Goal: Transaction & Acquisition: Purchase product/service

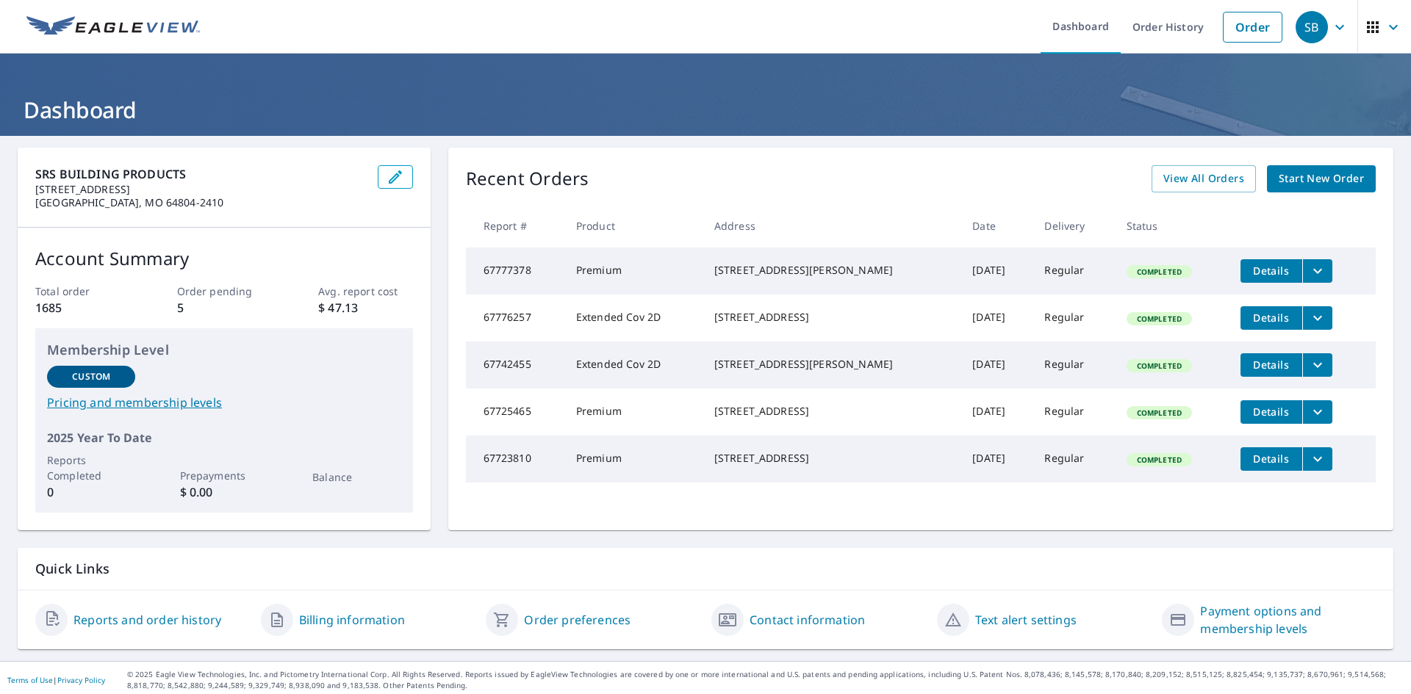
click at [1279, 187] on span "Start New Order" at bounding box center [1321, 179] width 85 height 18
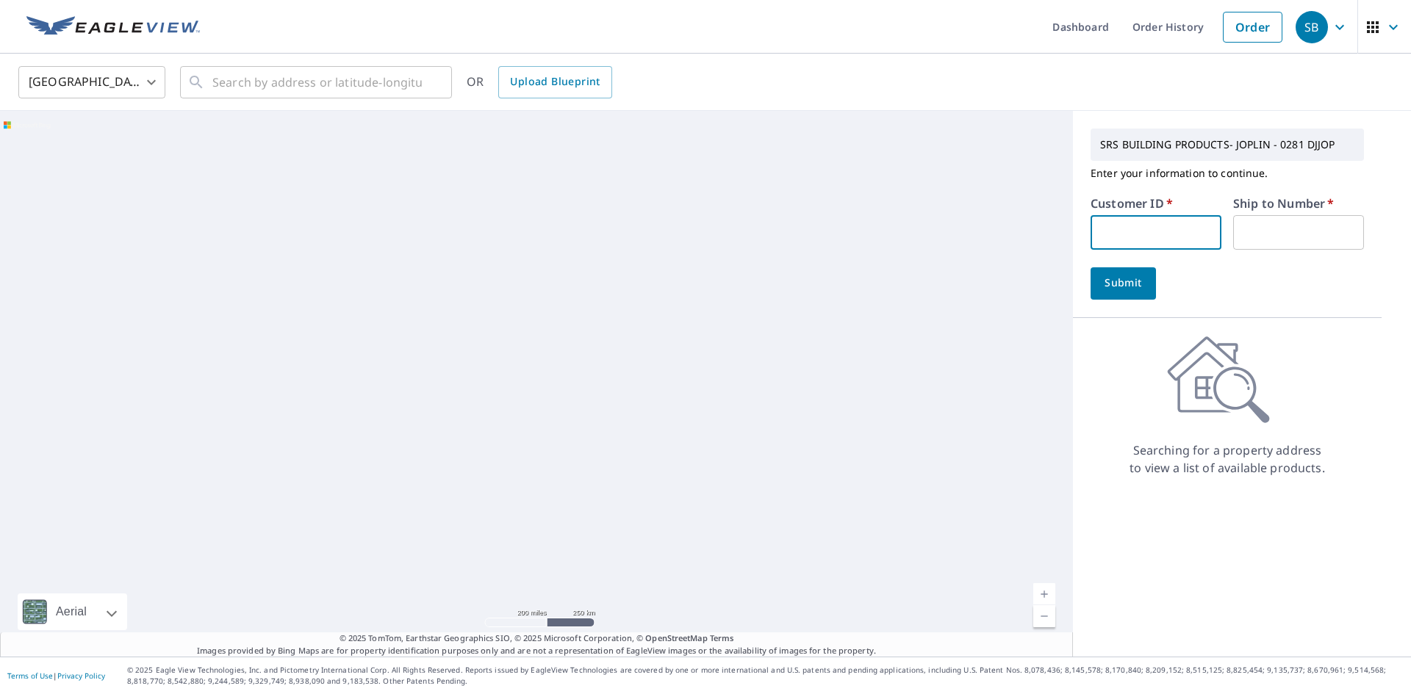
click at [1141, 227] on input "text" at bounding box center [1155, 232] width 131 height 35
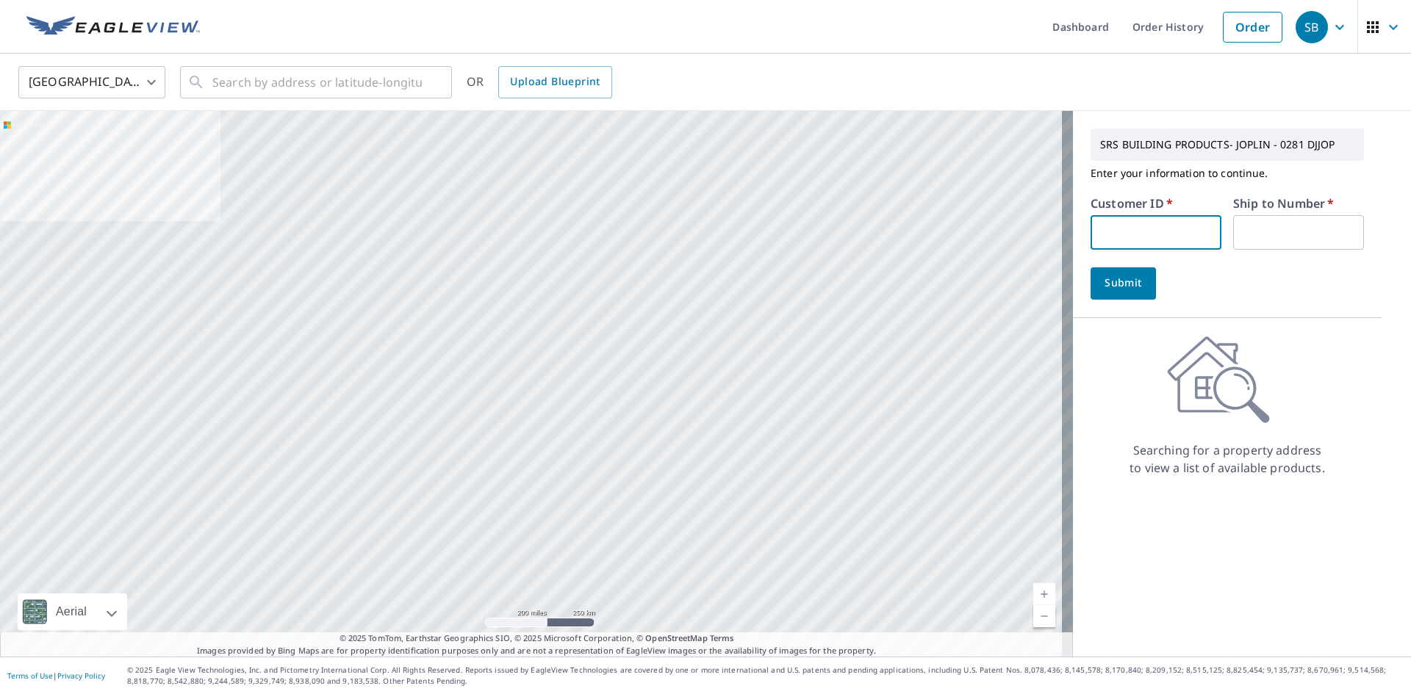
type input "S067701"
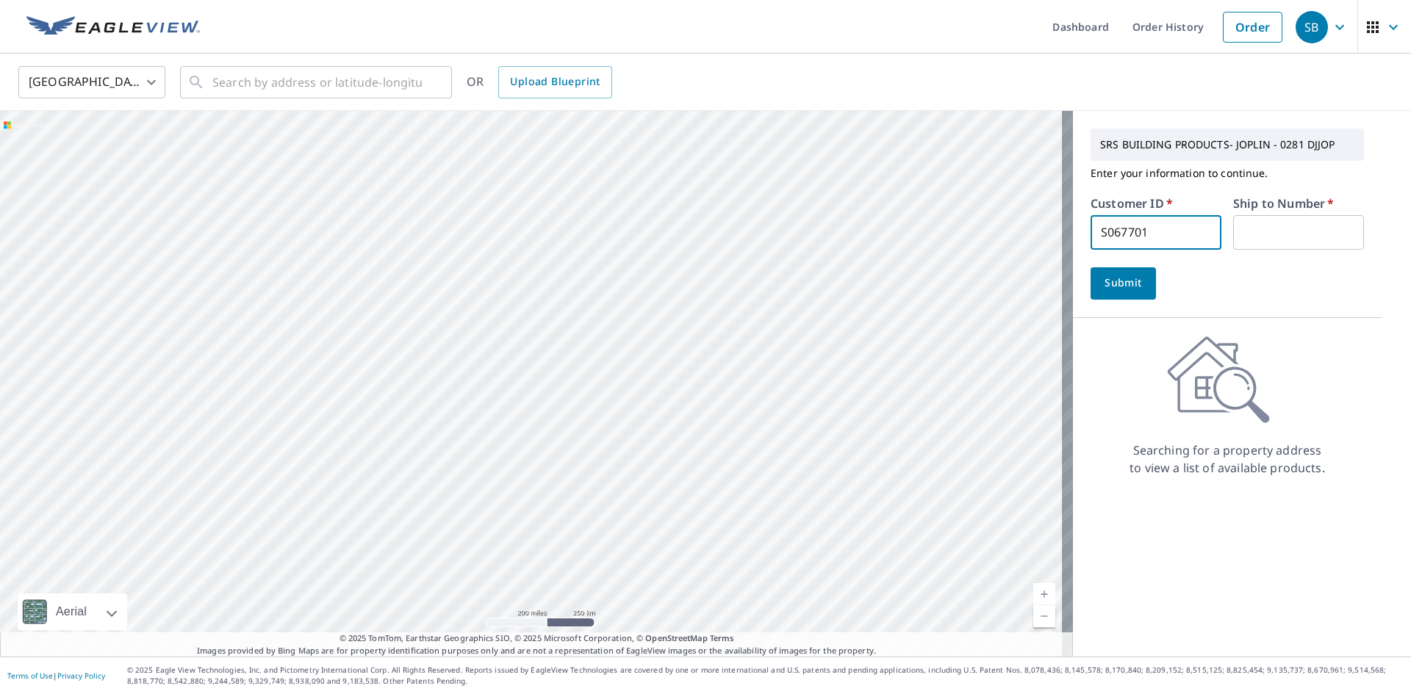
click at [1233, 233] on input "text" at bounding box center [1298, 232] width 131 height 35
type input "1"
click at [1129, 280] on span "Submit" at bounding box center [1123, 283] width 42 height 18
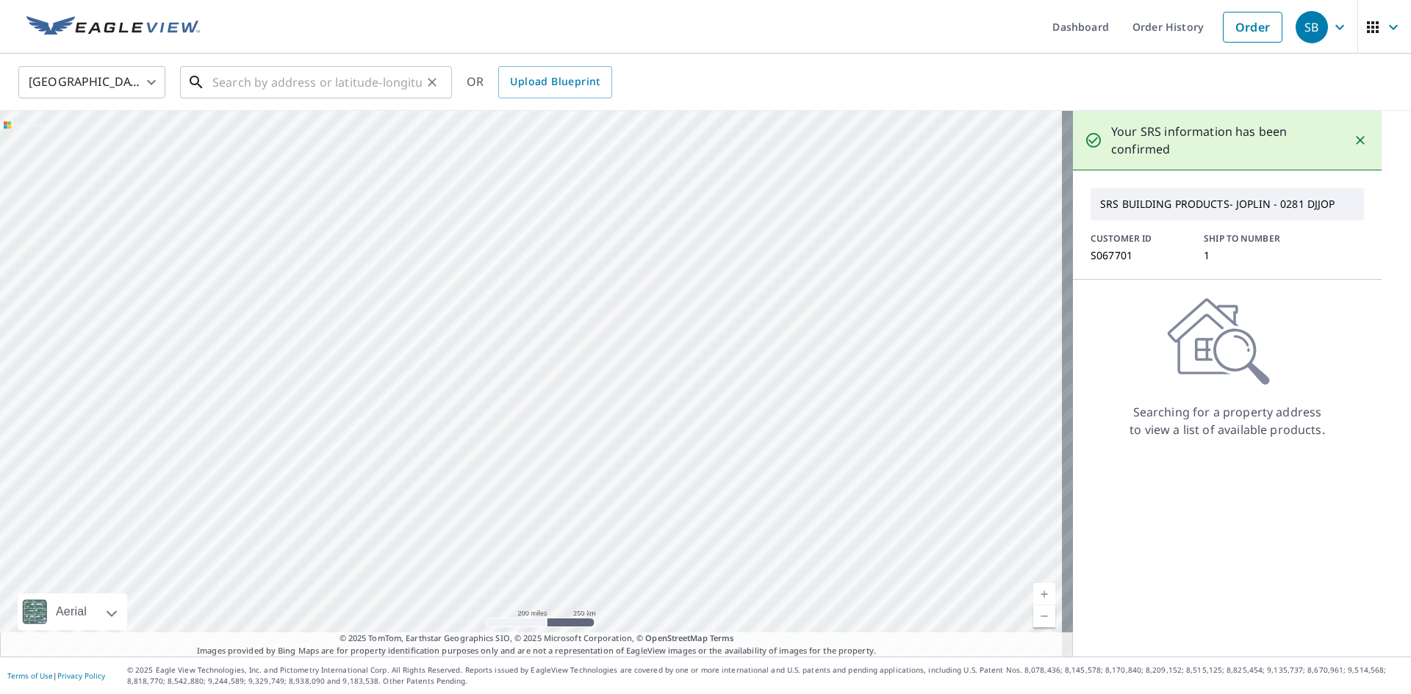
click at [279, 88] on input "text" at bounding box center [316, 82] width 209 height 41
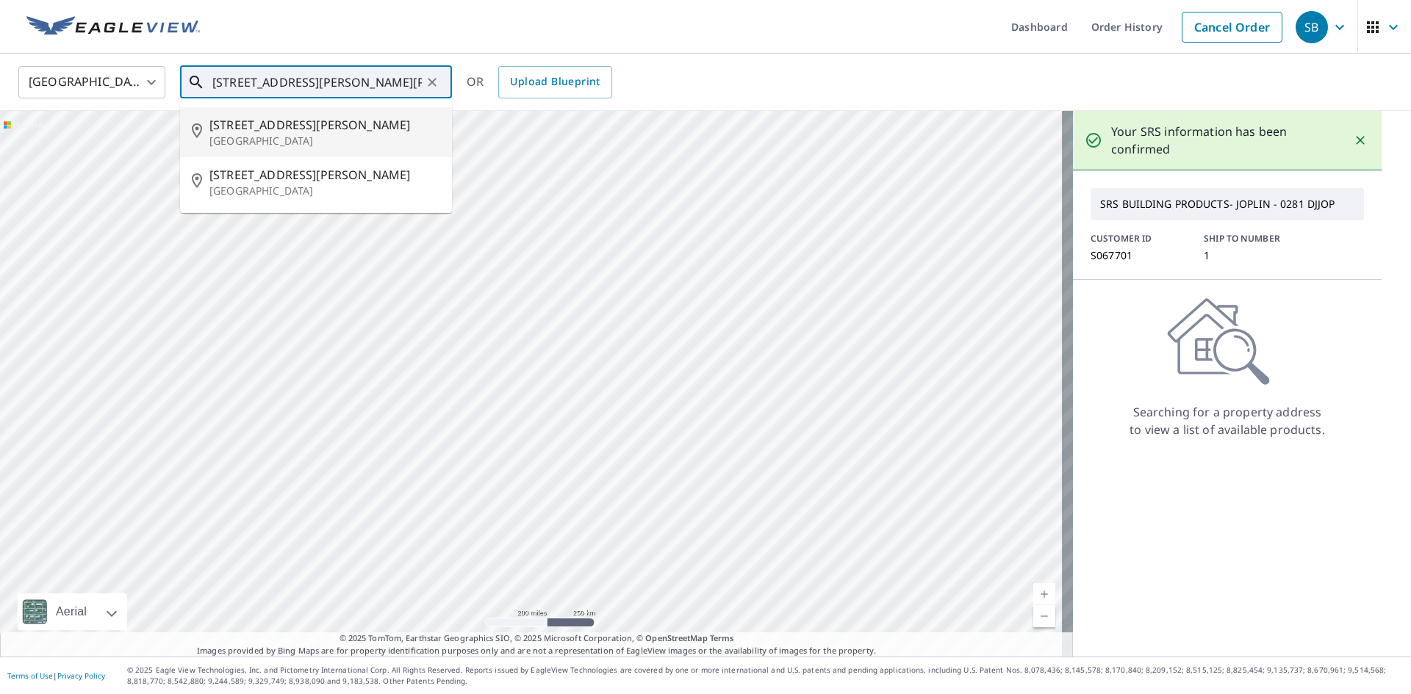
click at [246, 124] on span "[STREET_ADDRESS][PERSON_NAME]" at bounding box center [324, 125] width 231 height 18
type input "[STREET_ADDRESS][PERSON_NAME][PERSON_NAME]"
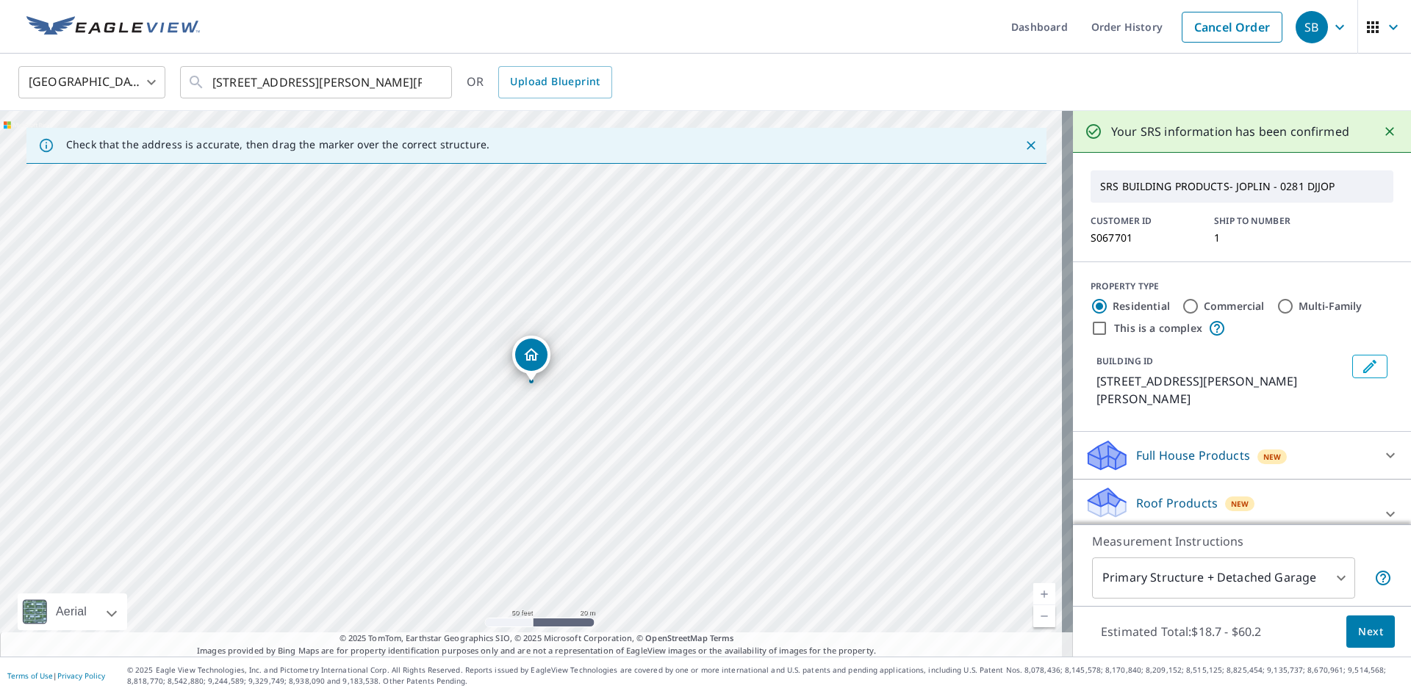
drag, startPoint x: 549, startPoint y: 422, endPoint x: 479, endPoint y: 391, distance: 76.3
drag, startPoint x: 485, startPoint y: 353, endPoint x: 621, endPoint y: 417, distance: 150.2
drag, startPoint x: 522, startPoint y: 301, endPoint x: 649, endPoint y: 387, distance: 153.9
drag, startPoint x: 527, startPoint y: 360, endPoint x: 390, endPoint y: 271, distance: 163.0
click at [1358, 628] on span "Next" at bounding box center [1370, 632] width 25 height 18
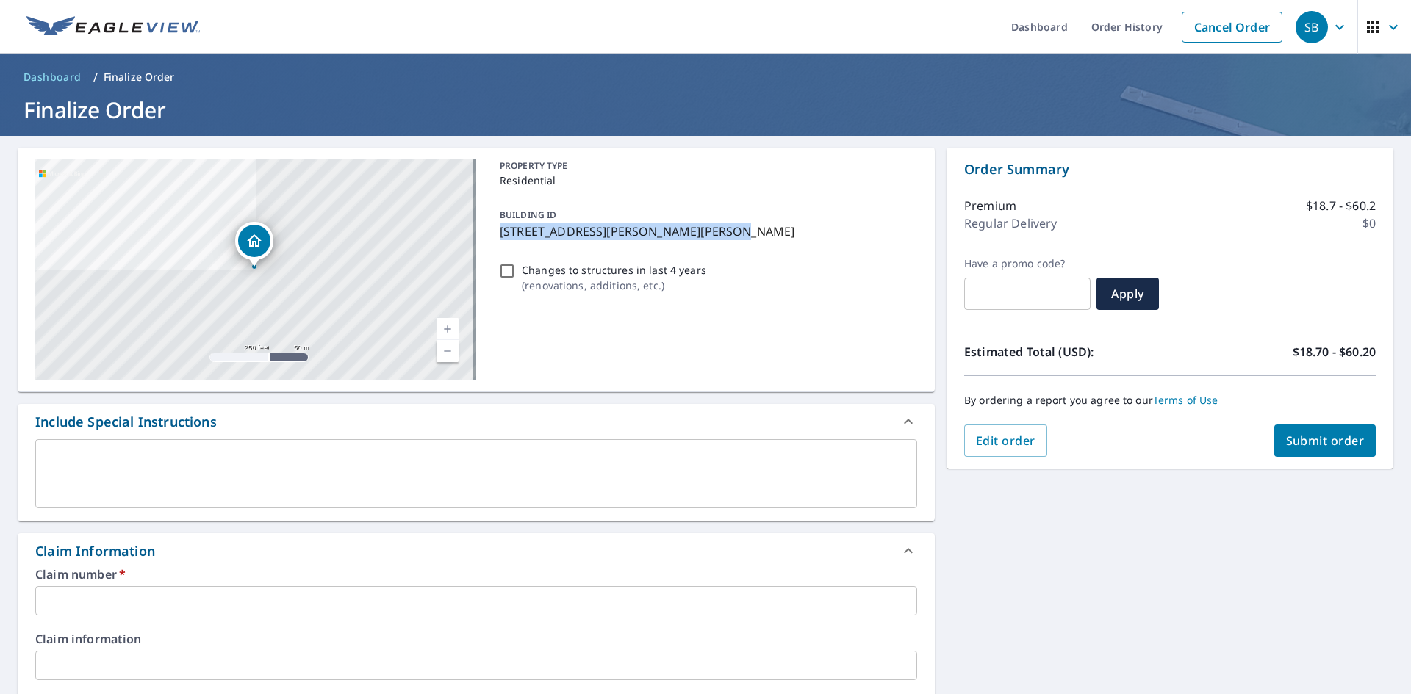
drag, startPoint x: 712, startPoint y: 230, endPoint x: 492, endPoint y: 230, distance: 219.7
click at [494, 230] on div "BUILDING ID [STREET_ADDRESS][PERSON_NAME][PERSON_NAME]" at bounding box center [705, 223] width 423 height 46
checkbox input "true"
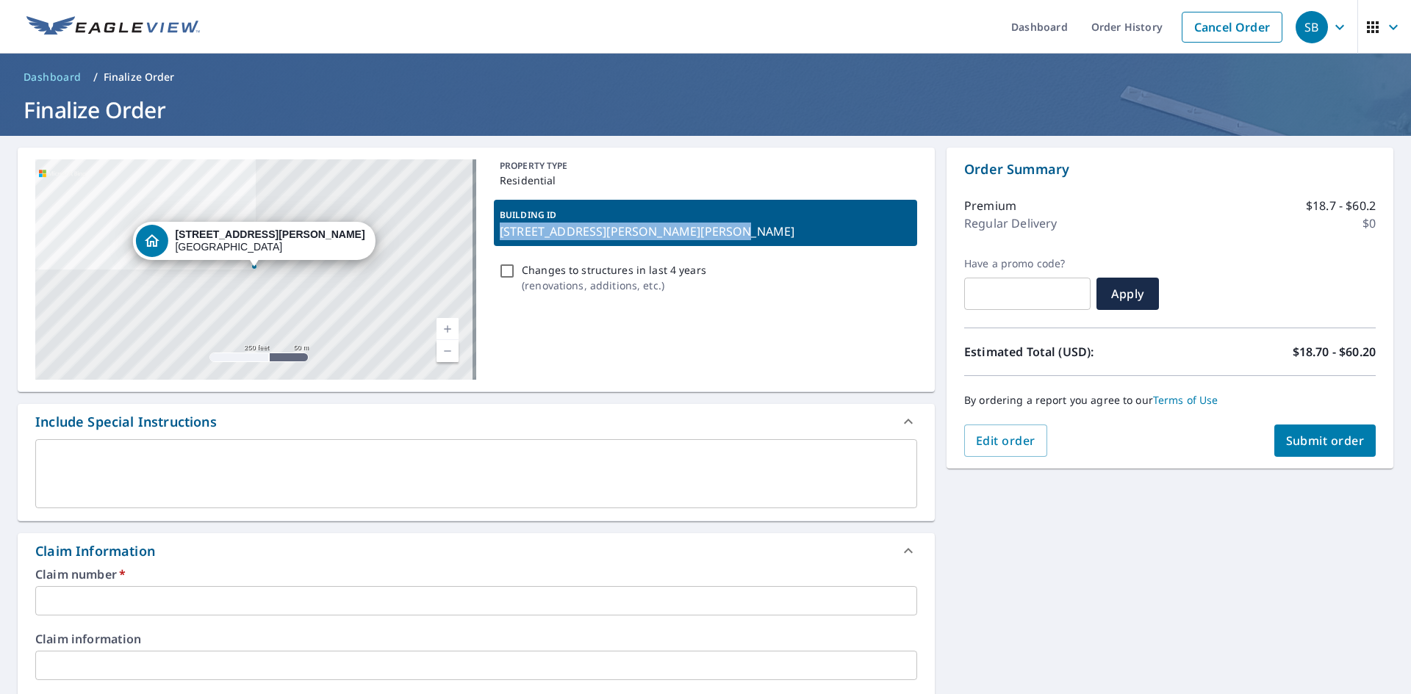
copy p "[STREET_ADDRESS][PERSON_NAME][PERSON_NAME]"
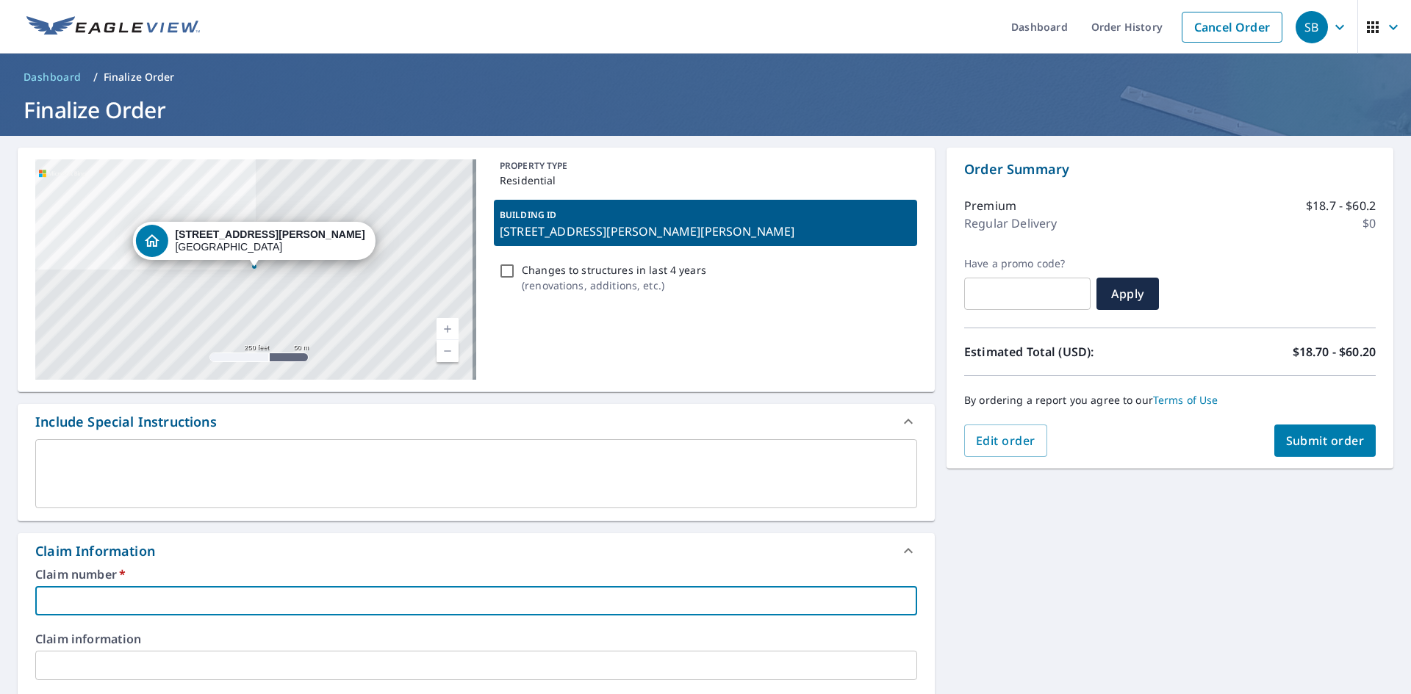
paste input "[STREET_ADDRESS][PERSON_NAME][PERSON_NAME]"
type input "[STREET_ADDRESS][PERSON_NAME][PERSON_NAME]"
checkbox input "true"
click at [43, 595] on input "[STREET_ADDRESS][PERSON_NAME][PERSON_NAME]" at bounding box center [476, 600] width 882 height 29
type input "[STREET_ADDRESS][PERSON_NAME][PERSON_NAME]"
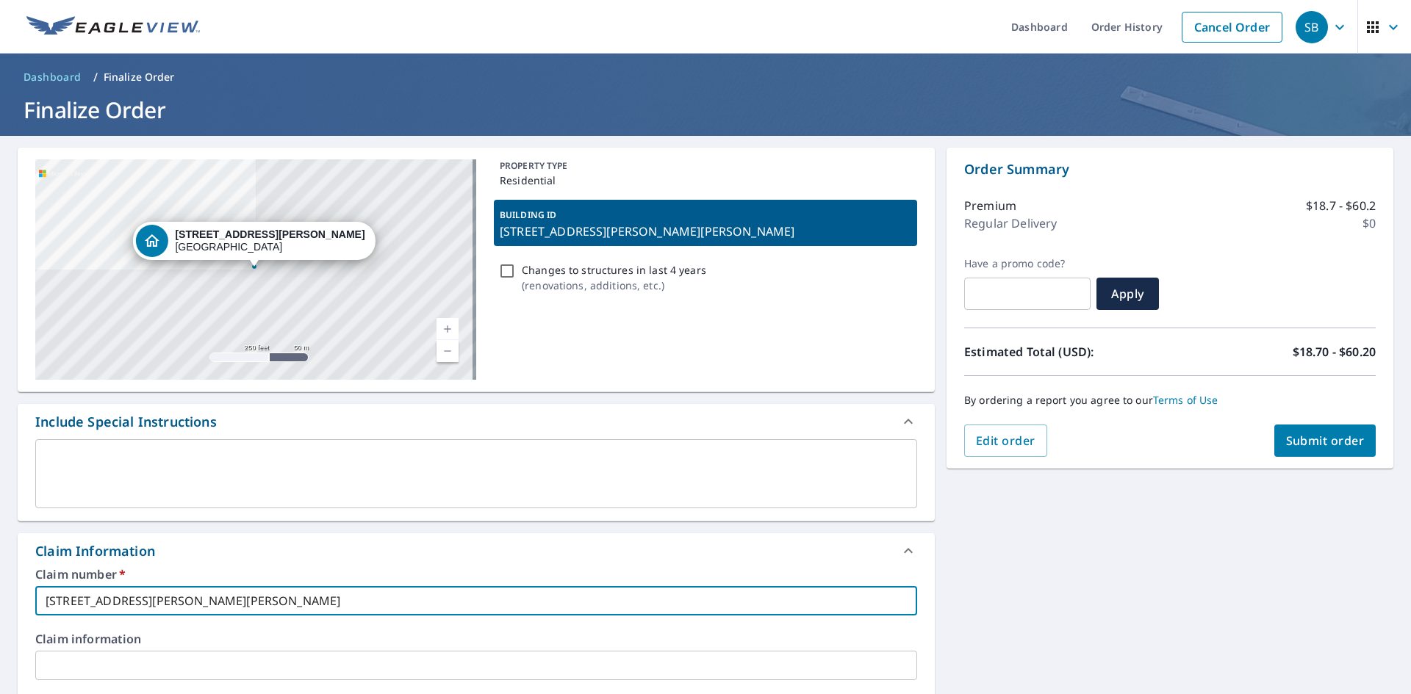
checkbox input "true"
type input "[STREET_ADDRESS][PERSON_NAME][PERSON_NAME]"
checkbox input "true"
type input "[STREET_ADDRESS][PERSON_NAME][PERSON_NAME]"
checkbox input "true"
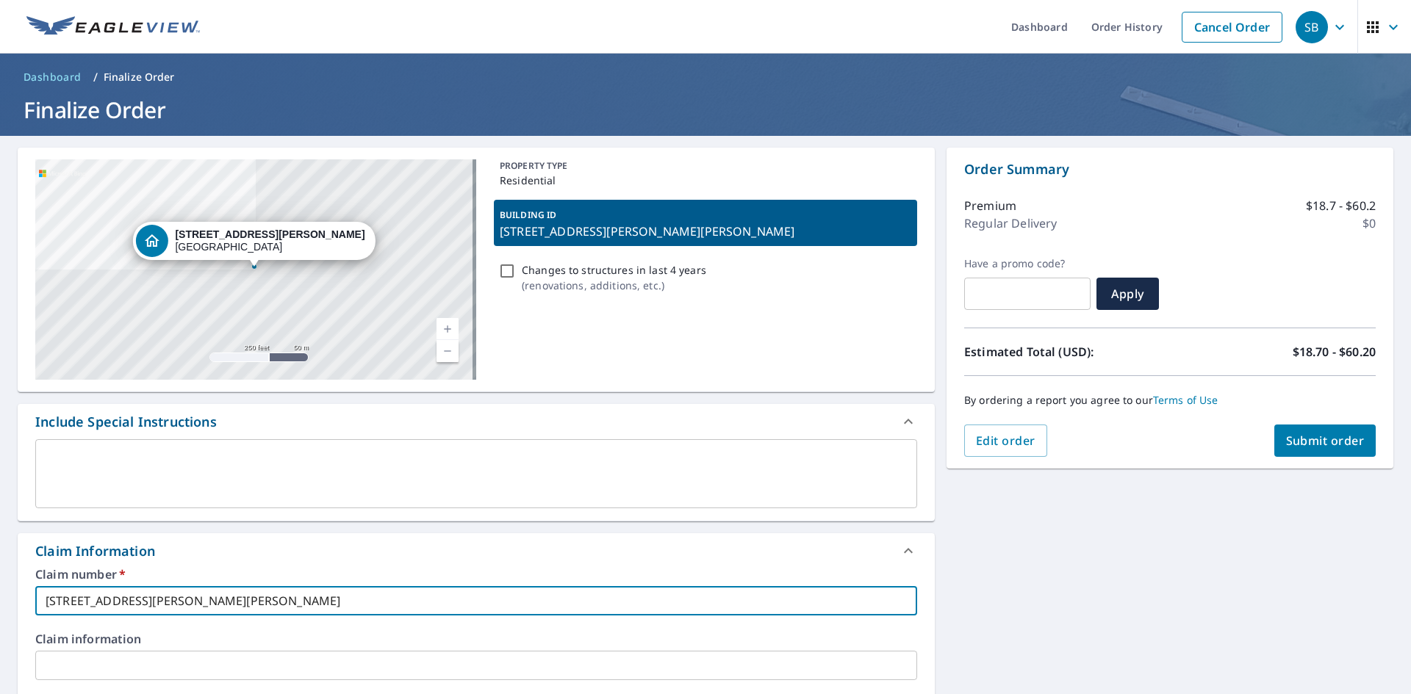
type input "LIE [STREET_ADDRESS][PERSON_NAME][PERSON_NAME]"
checkbox input "true"
type input "[STREET_ADDRESS][PERSON_NAME][PERSON_NAME]"
checkbox input "true"
type input "[STREET_ADDRESS][PERSON_NAME][PERSON_NAME]"
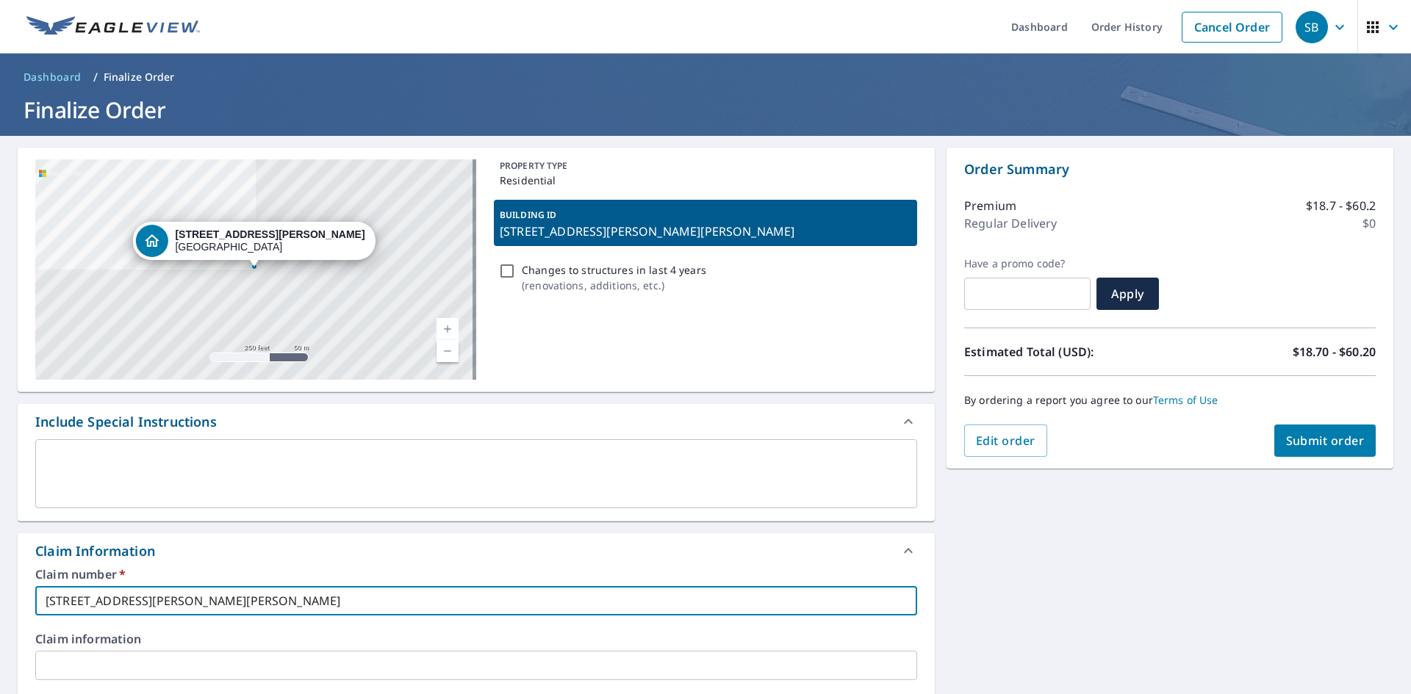
checkbox input "true"
type input "LIK117 [STREET_ADDRESS][PERSON_NAME][PERSON_NAME]"
checkbox input "true"
type input "[STREET_ADDRESS][PERSON_NAME][PERSON_NAME]"
checkbox input "true"
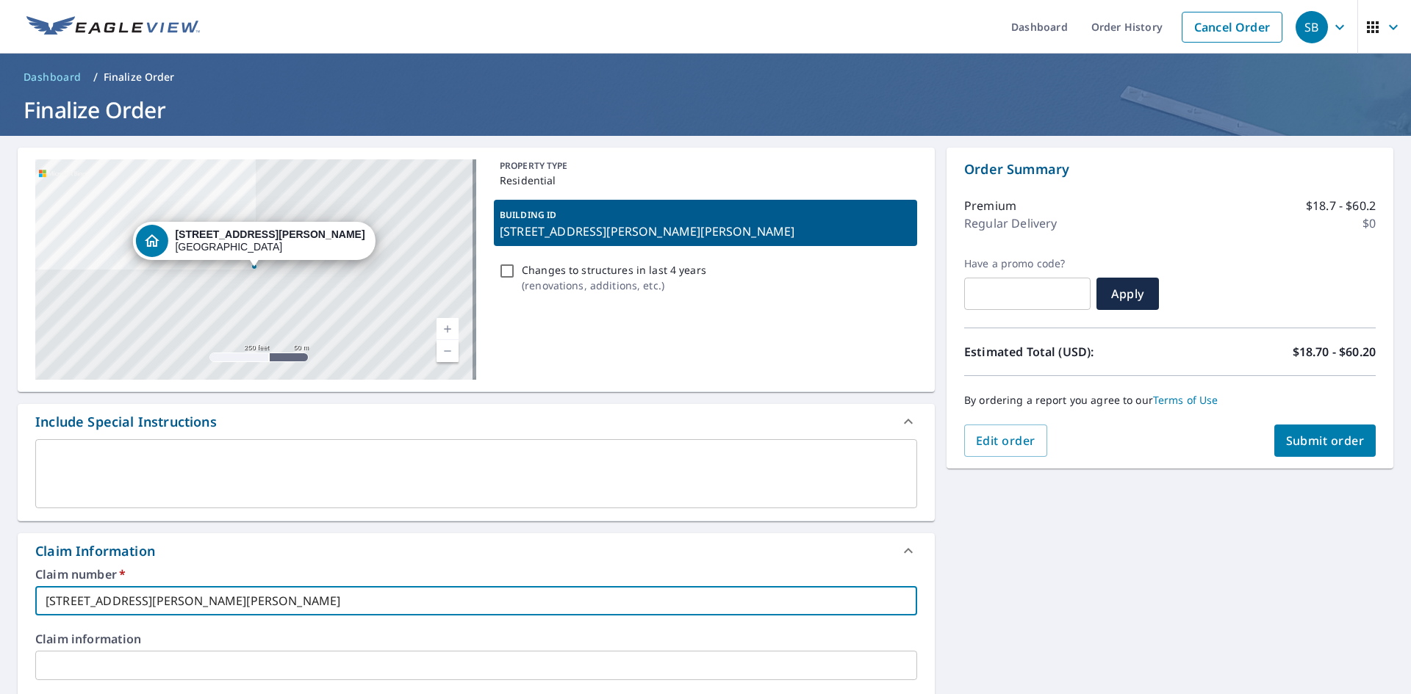
type input "LIKE [STREET_ADDRESS][PERSON_NAME][PERSON_NAME]"
checkbox input "true"
type input "LIKE [STREET_ADDRESS][PERSON_NAME][PERSON_NAME]"
checkbox input "true"
type input "LIKE [STREET_ADDRESS][PERSON_NAME][PERSON_NAME]"
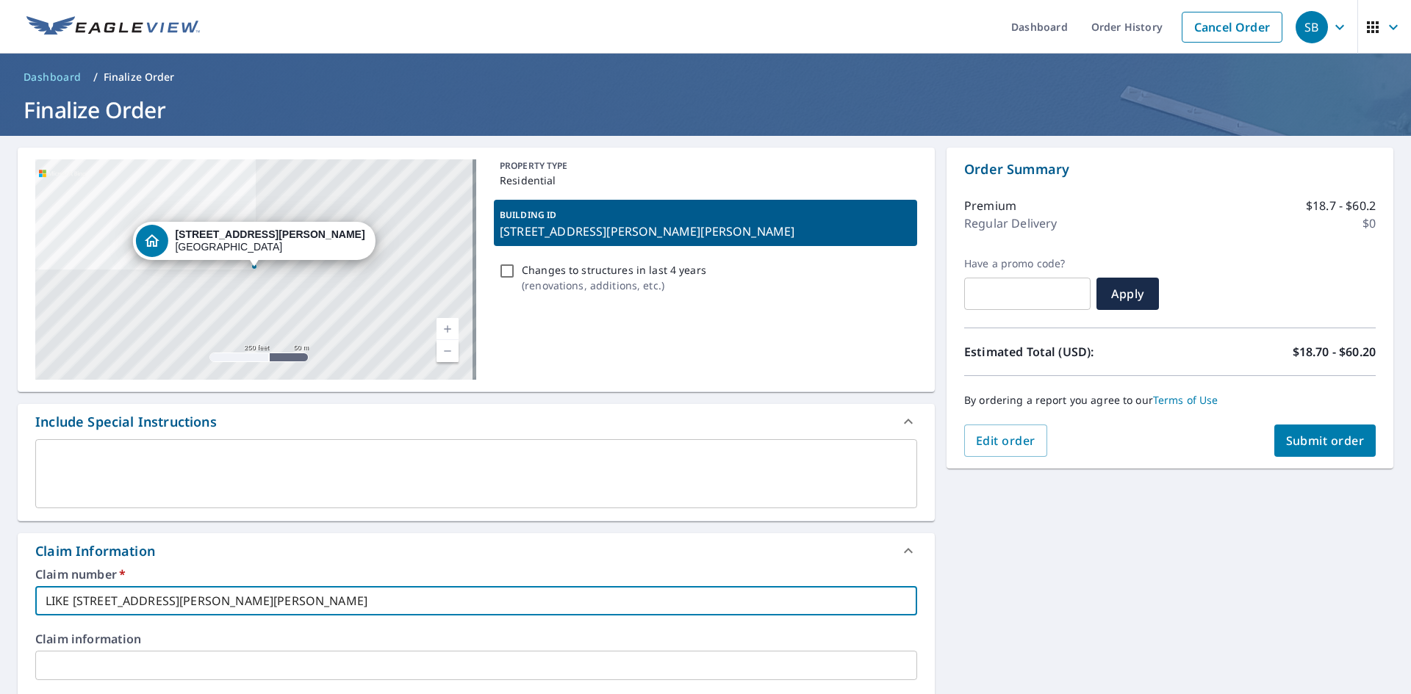
checkbox input "true"
type input "LIKE [STREET_ADDRESS][PERSON_NAME][PERSON_NAME]"
checkbox input "true"
type input "LIKE [STREET_ADDRESS][PERSON_NAME][PERSON_NAME]"
checkbox input "true"
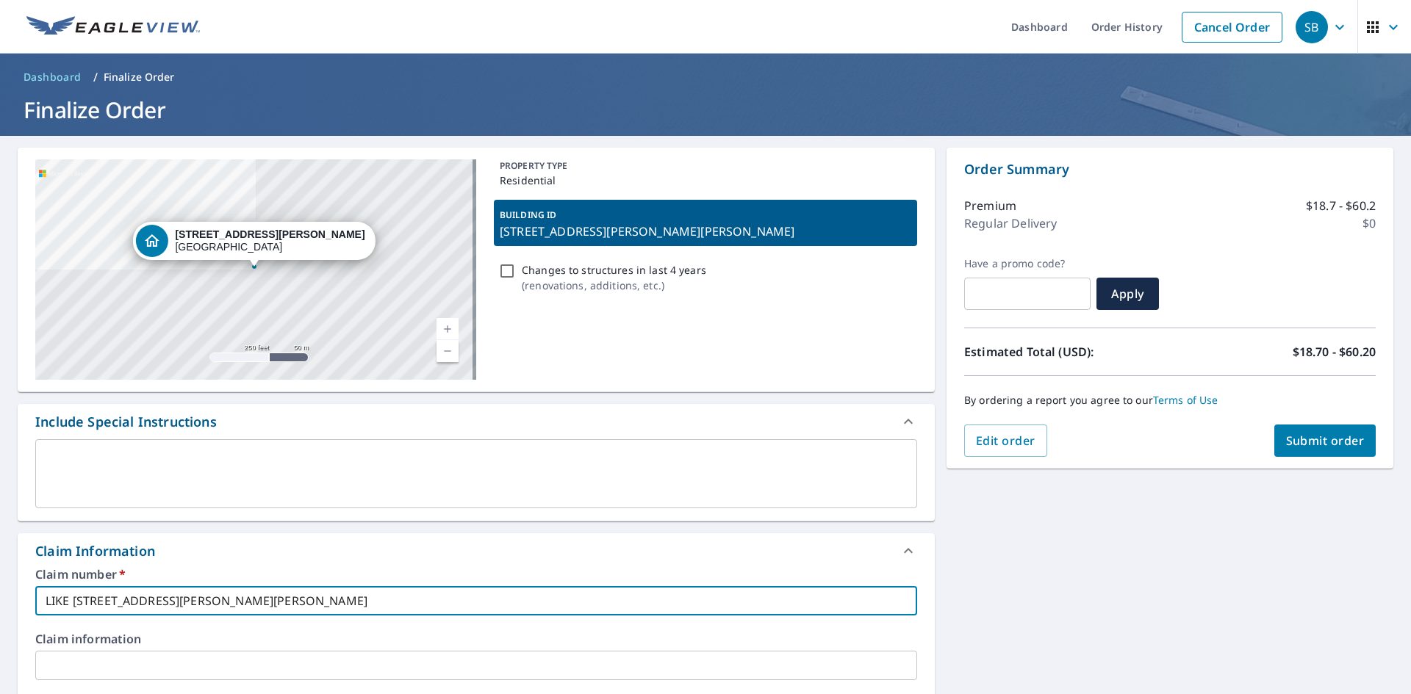
type input "LIKE [STREET_ADDRESS][PERSON_NAME][PERSON_NAME]"
checkbox input "true"
type input "LIKE [STREET_ADDRESS][DEMOGRAPHIC_DATA][PERSON_NAME][PERSON_NAME]"
checkbox input "true"
type input "LIKE FATHER [DEMOGRAPHIC_DATA][STREET_ADDRESS][PERSON_NAME][PERSON_NAME]"
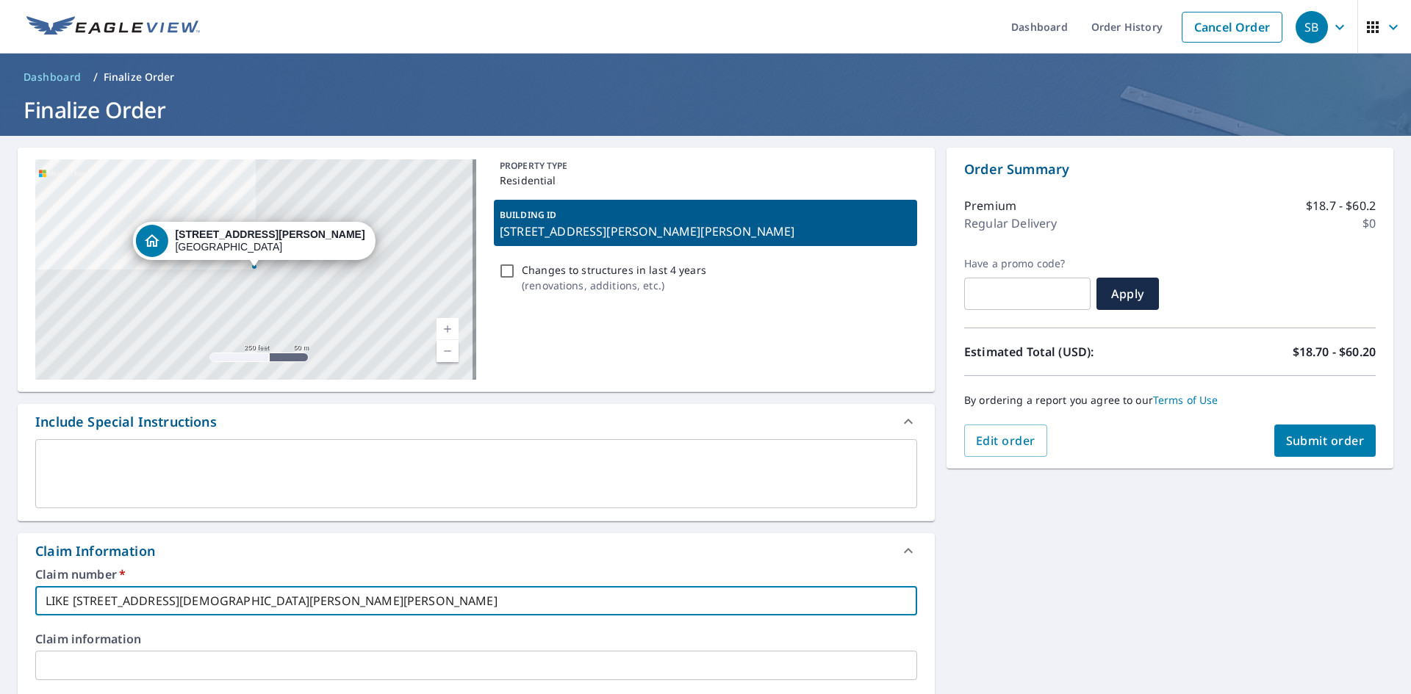
checkbox input "true"
drag, startPoint x: 368, startPoint y: 610, endPoint x: 34, endPoint y: 608, distance: 334.3
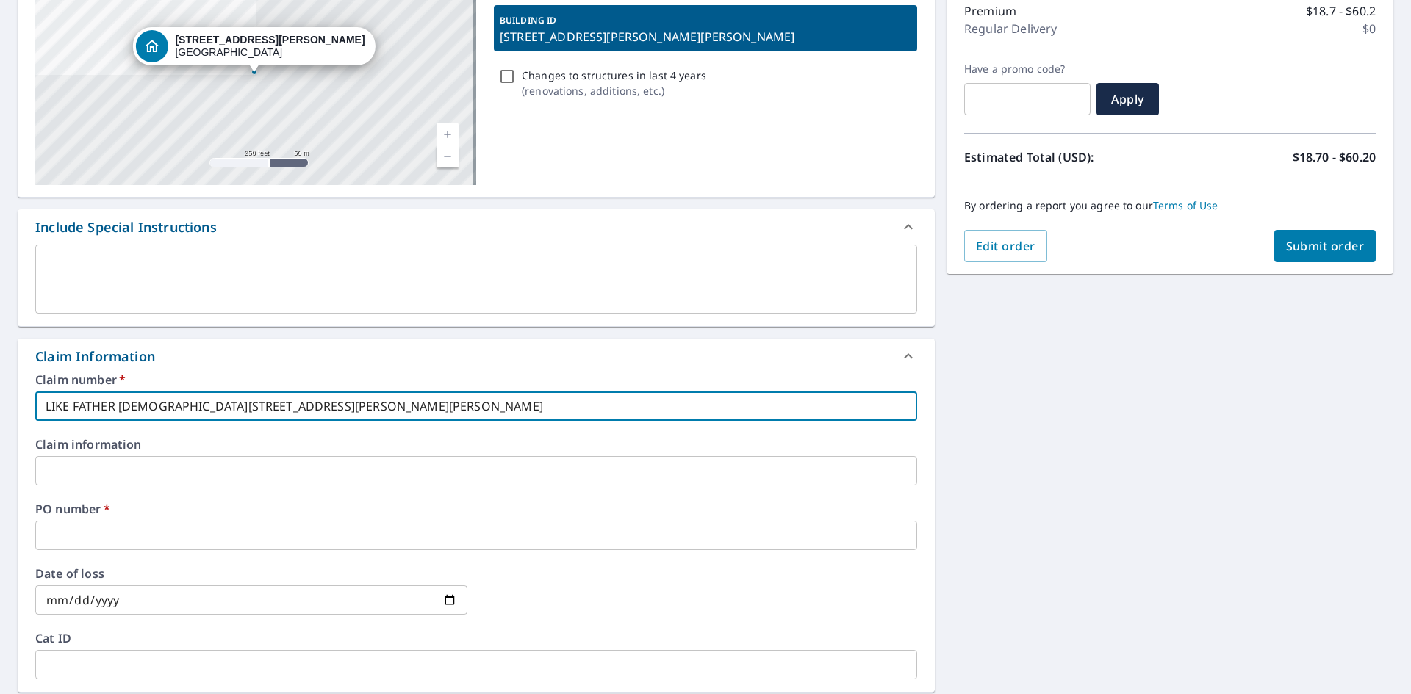
scroll to position [294, 0]
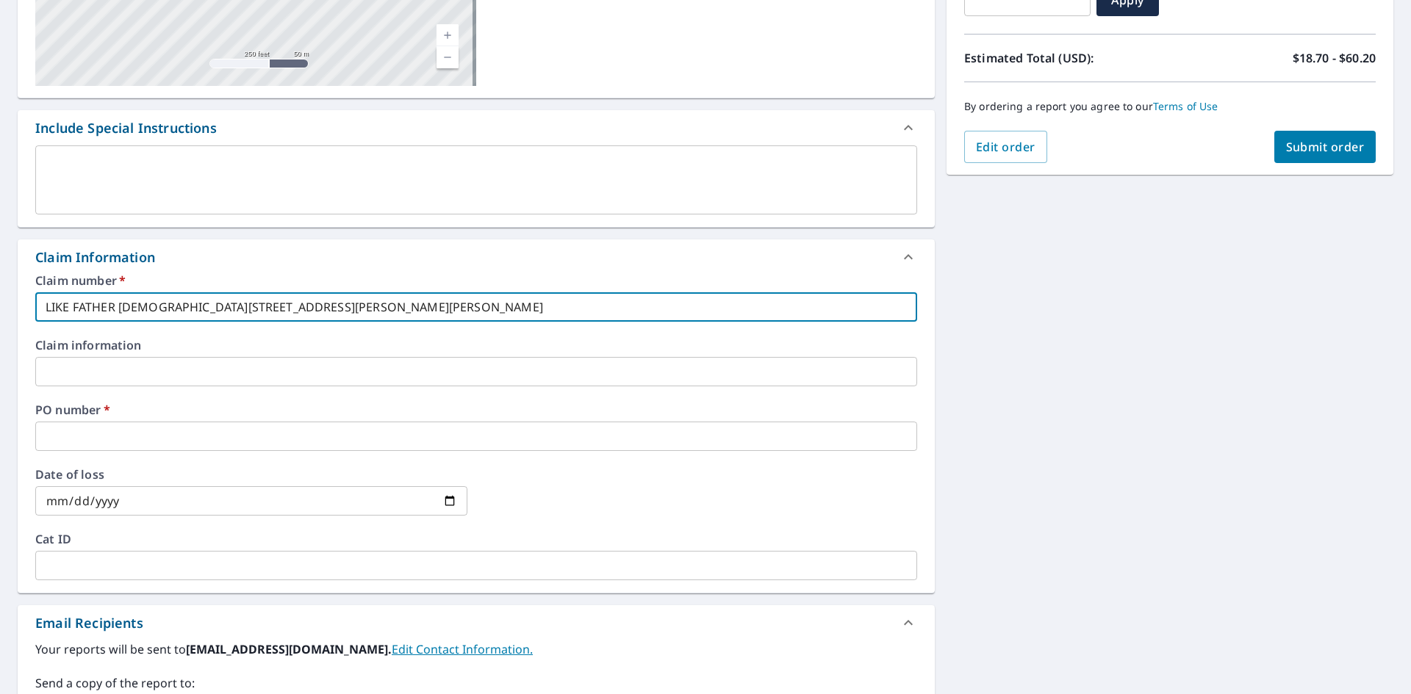
type input "LIKE FATHER [DEMOGRAPHIC_DATA][STREET_ADDRESS][PERSON_NAME][PERSON_NAME]"
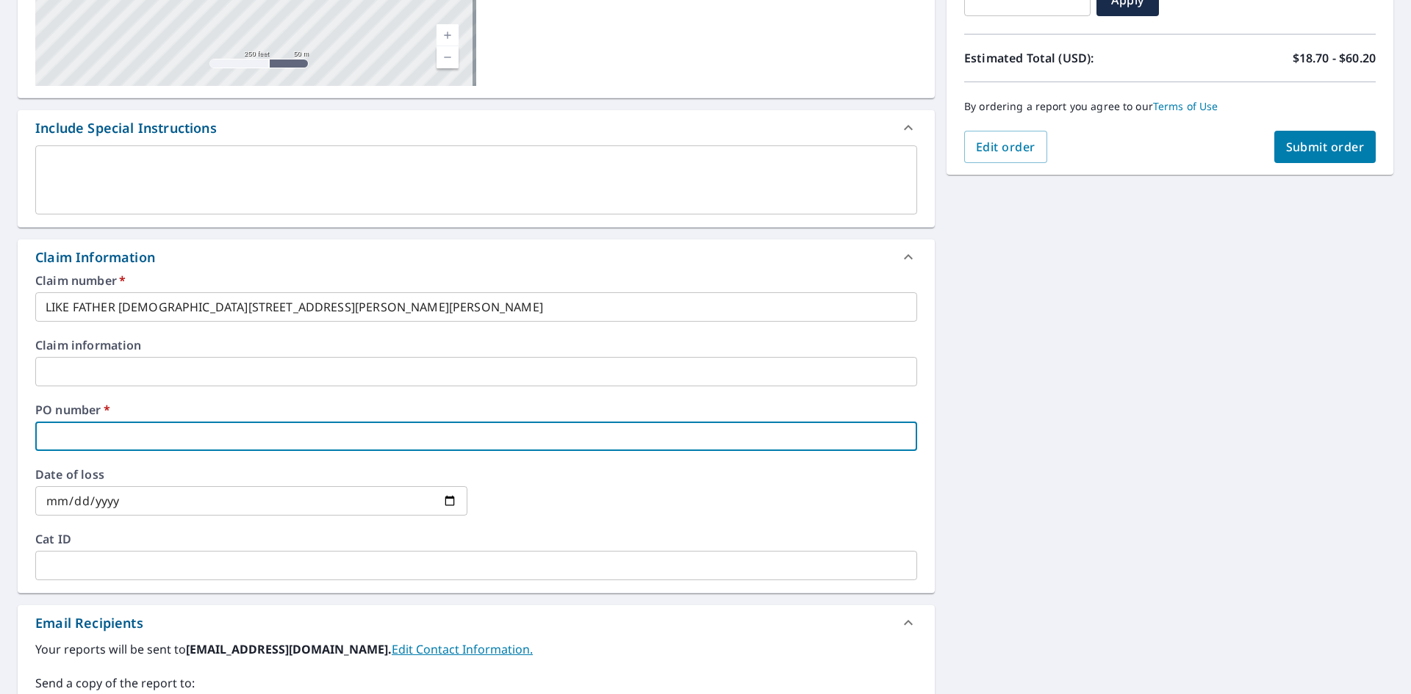
paste input "LIKE FATHER [DEMOGRAPHIC_DATA][STREET_ADDRESS][PERSON_NAME][PERSON_NAME]"
type input "LIKE FATHER [DEMOGRAPHIC_DATA][STREET_ADDRESS][PERSON_NAME][PERSON_NAME]"
checkbox input "true"
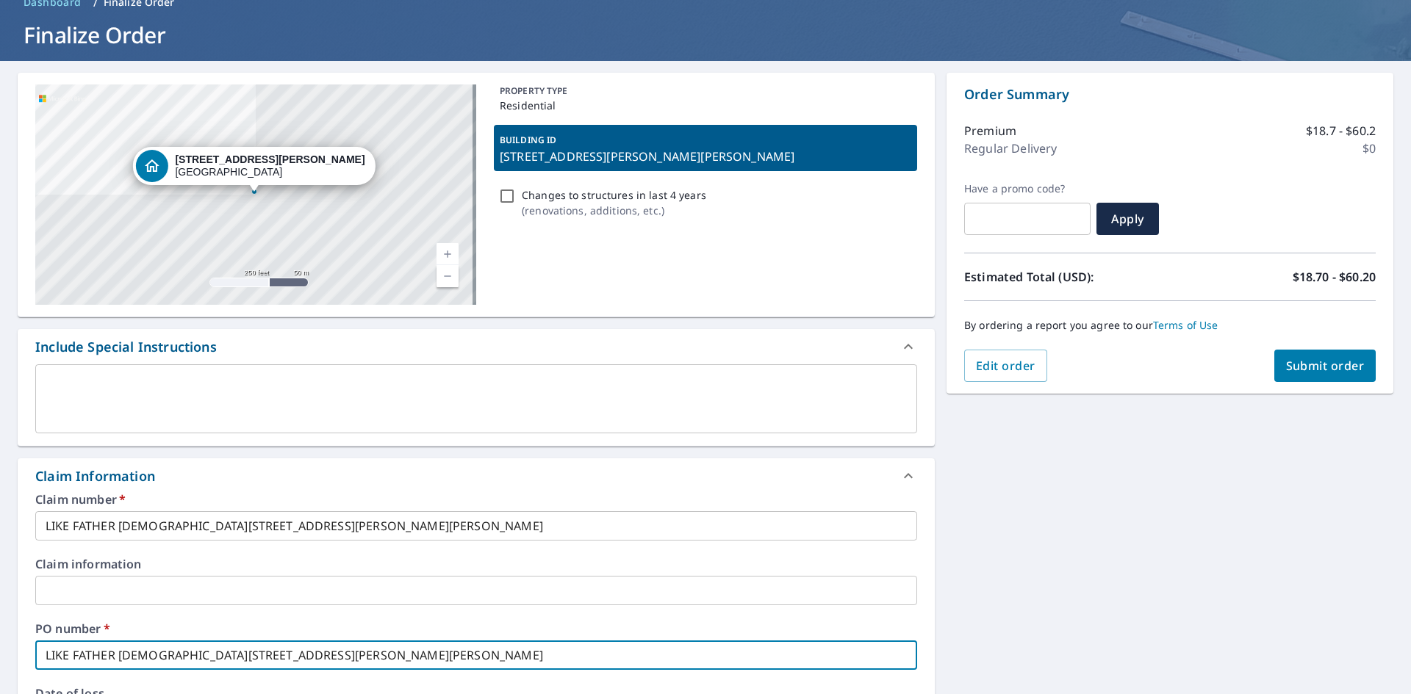
scroll to position [73, 0]
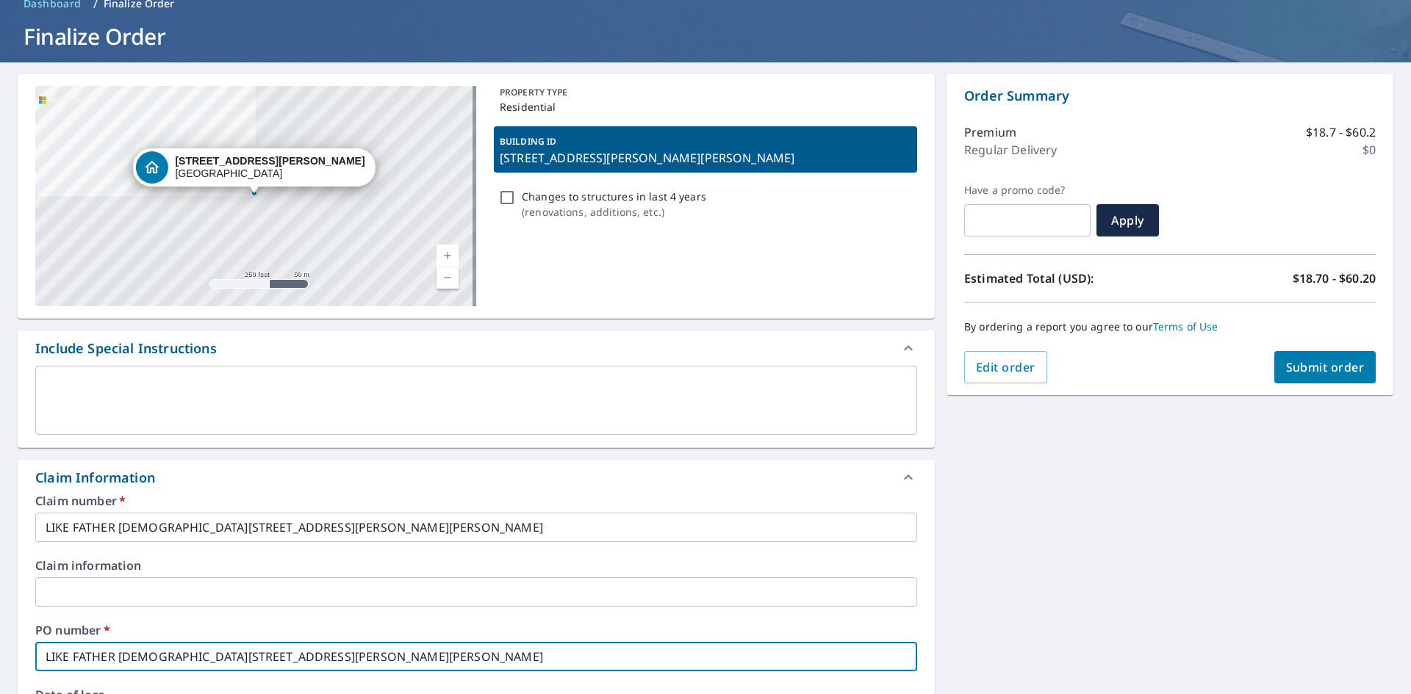
type input "LIKE FATHER [DEMOGRAPHIC_DATA][STREET_ADDRESS][PERSON_NAME][PERSON_NAME]"
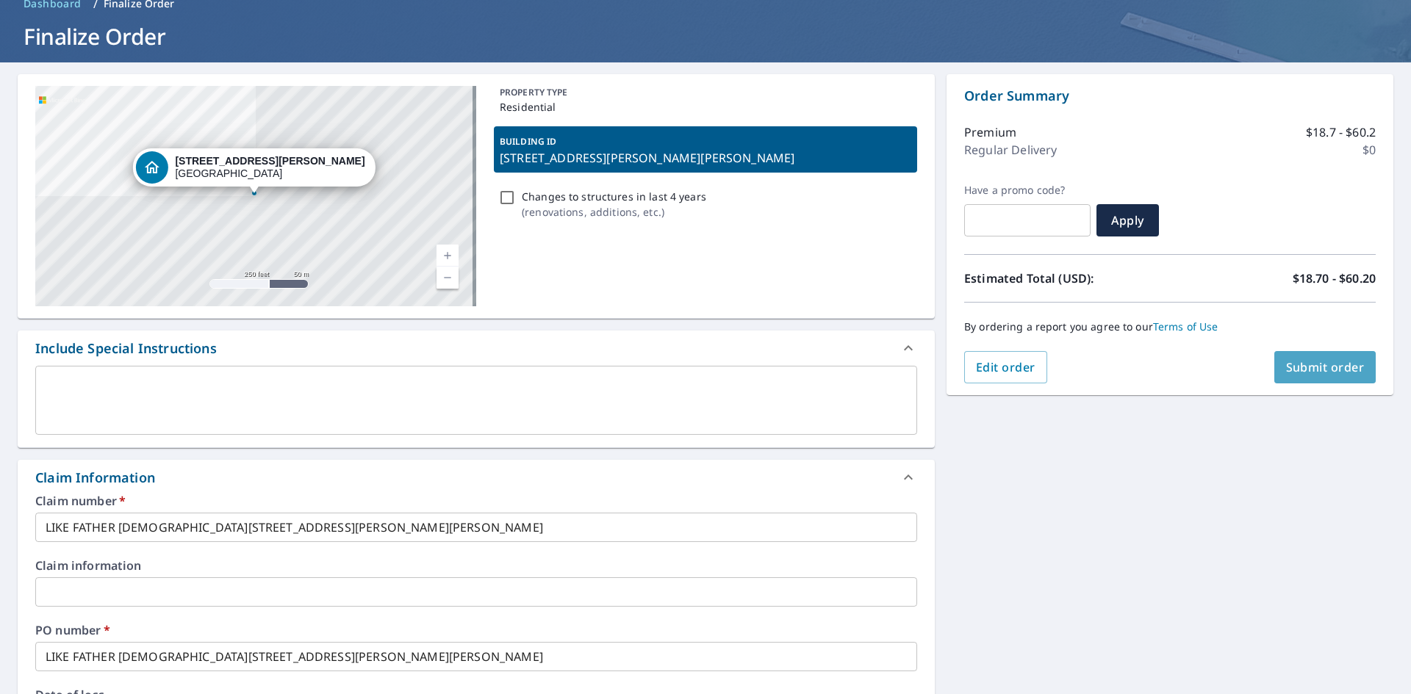
click at [1286, 369] on span "Submit order" at bounding box center [1325, 367] width 79 height 16
checkbox input "true"
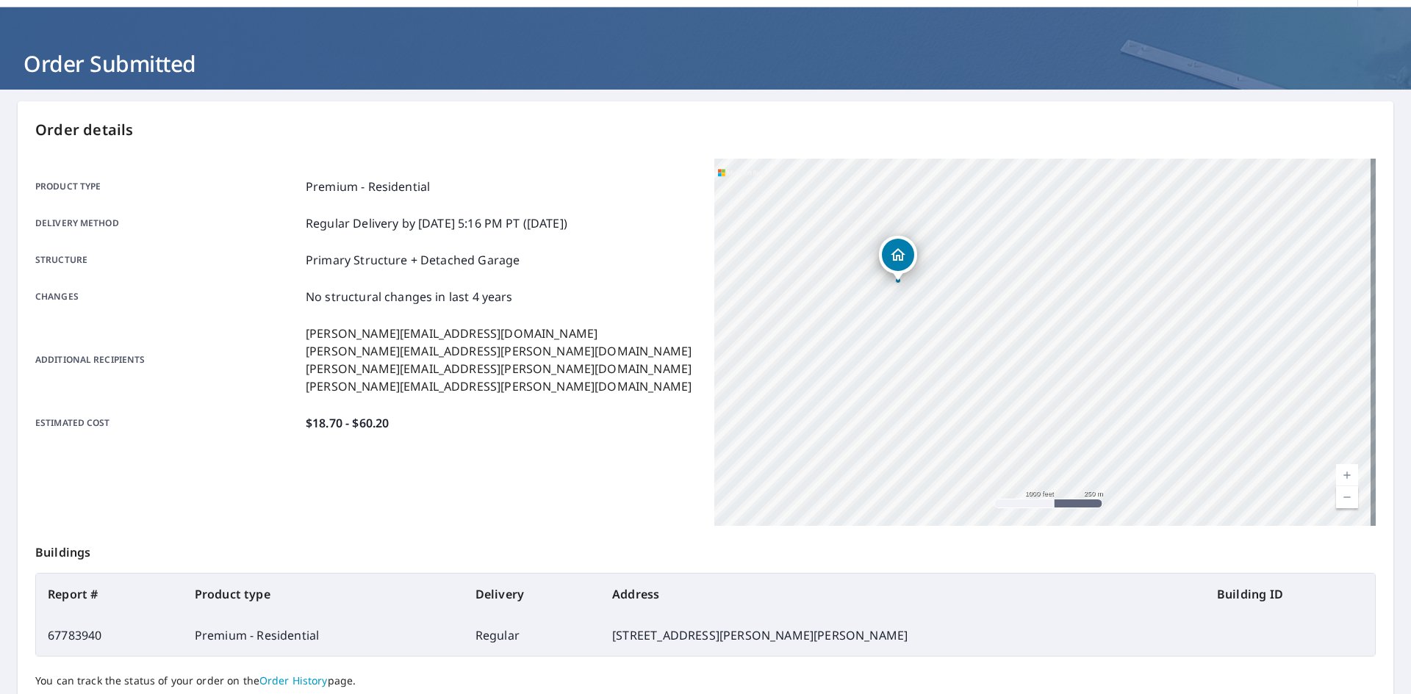
scroll to position [170, 0]
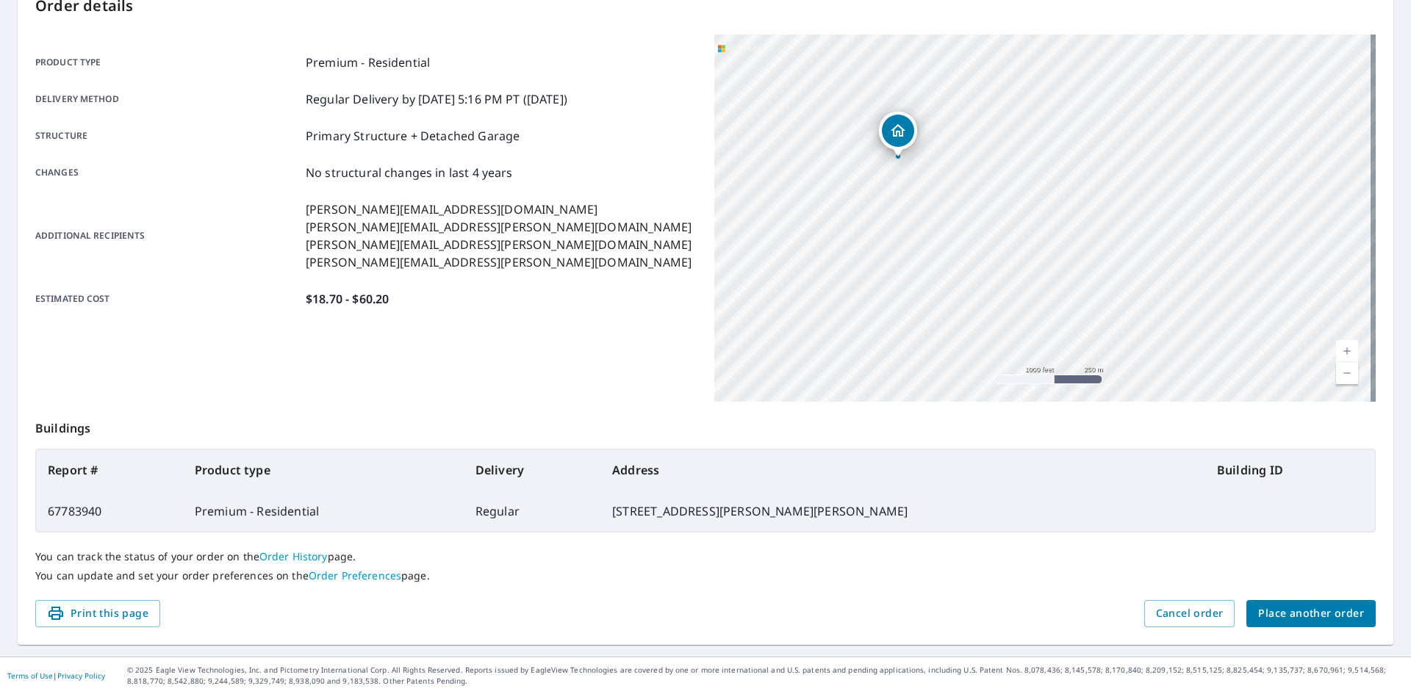
click at [1271, 613] on span "Place another order" at bounding box center [1311, 614] width 106 height 18
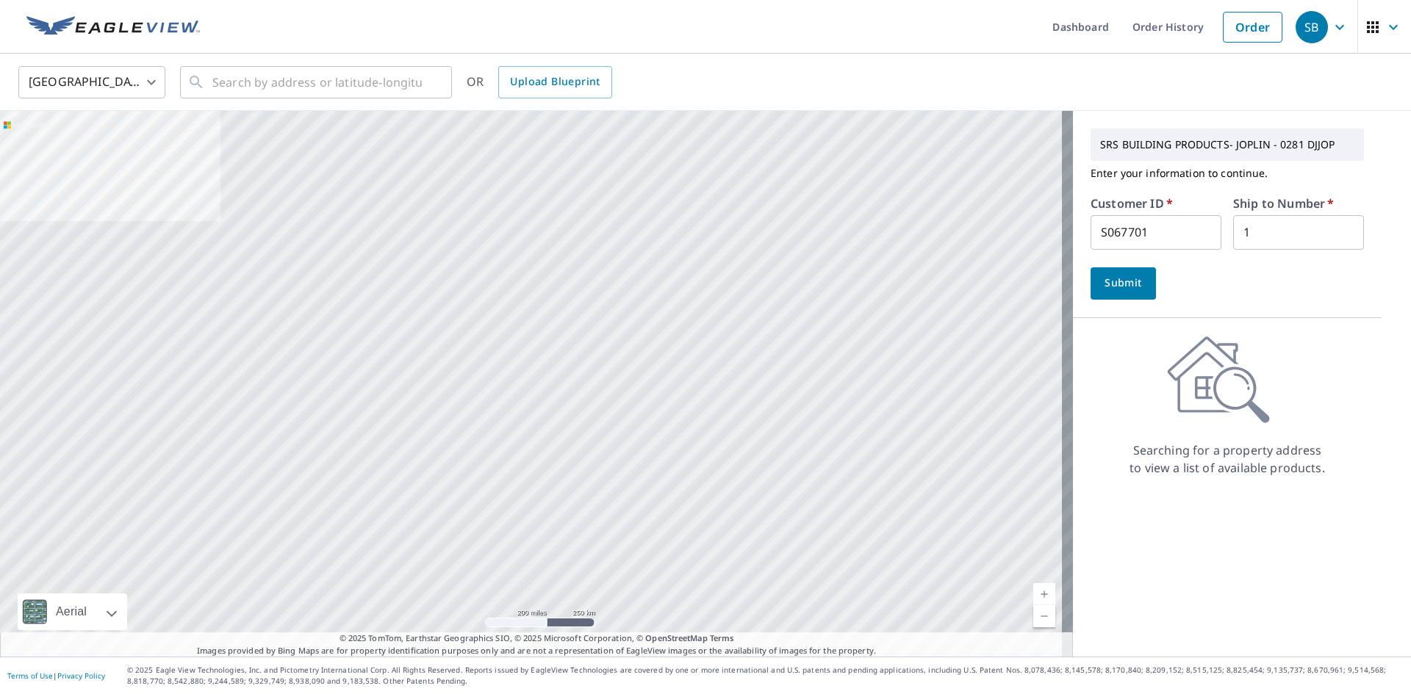
click at [1129, 287] on span "Submit" at bounding box center [1123, 283] width 42 height 18
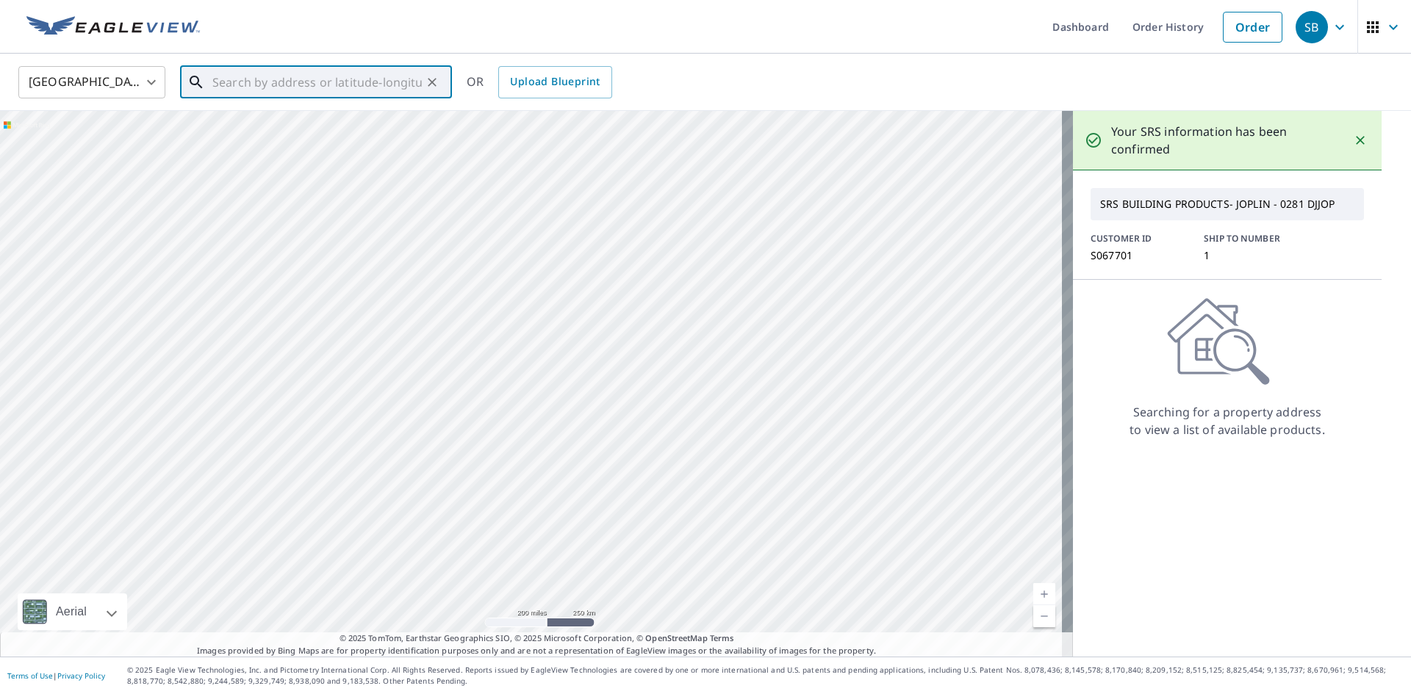
click at [287, 90] on input "text" at bounding box center [316, 82] width 209 height 41
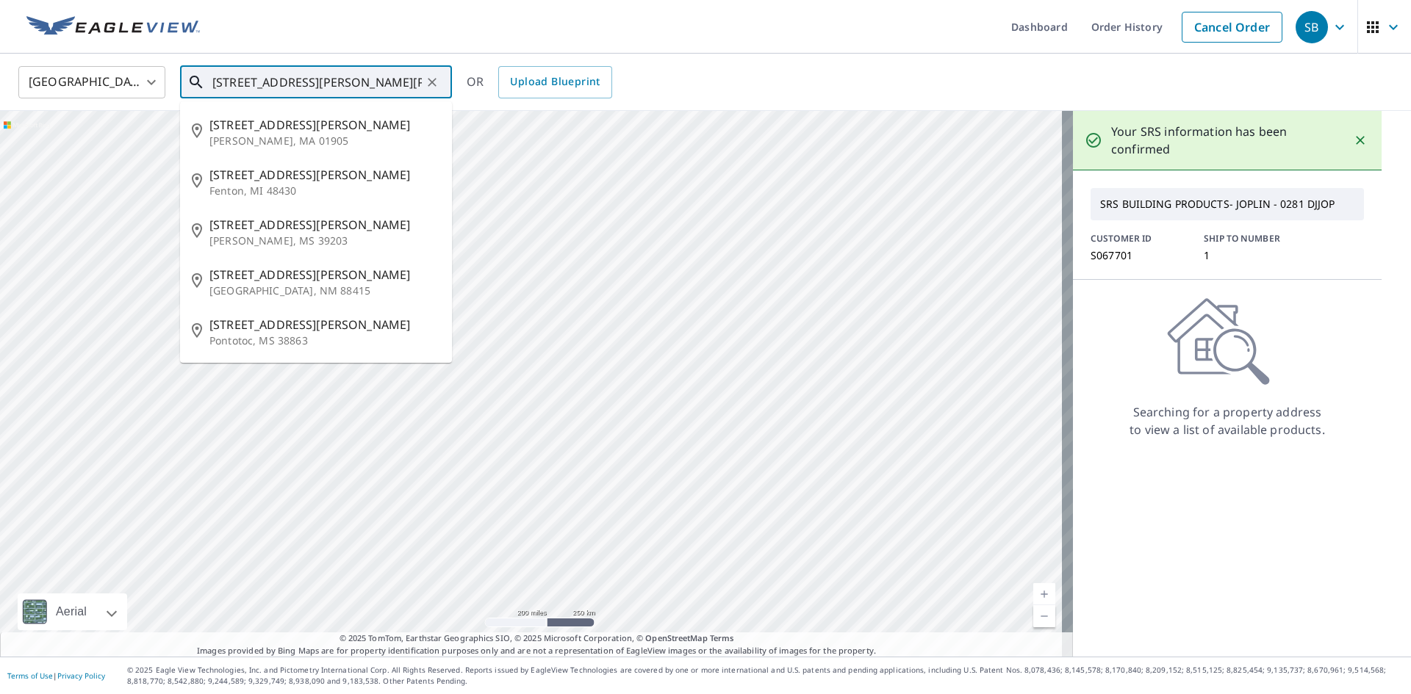
type input "[STREET_ADDRESS][PERSON_NAME][PERSON_NAME]"
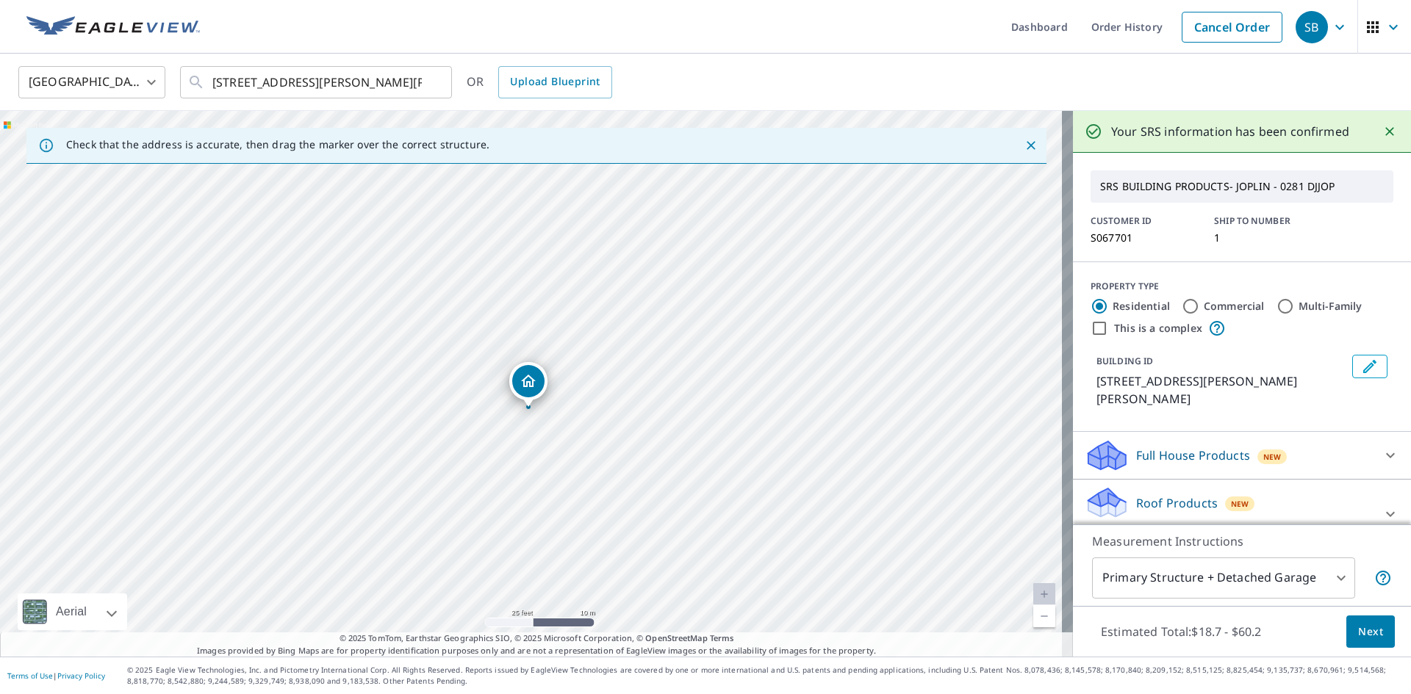
drag, startPoint x: 533, startPoint y: 390, endPoint x: 527, endPoint y: 380, distance: 11.8
click at [1370, 633] on span "Next" at bounding box center [1370, 632] width 25 height 18
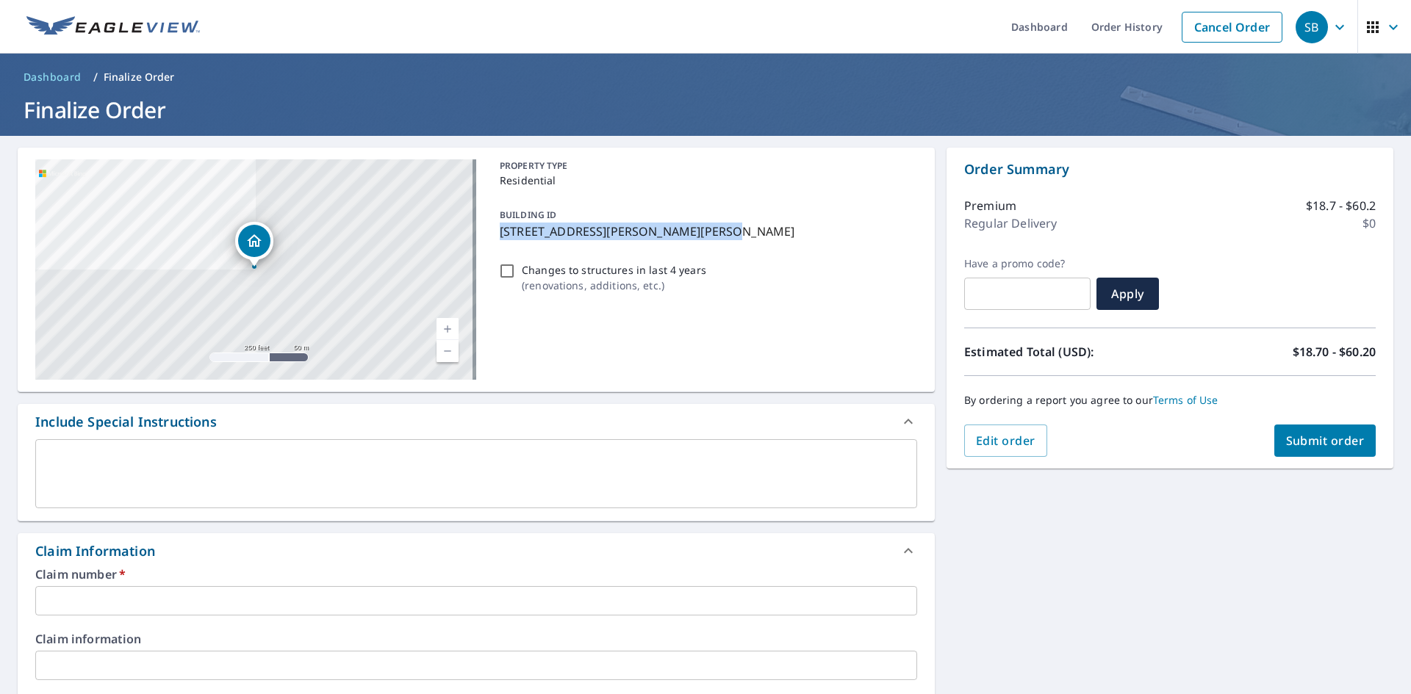
drag, startPoint x: 713, startPoint y: 231, endPoint x: 495, endPoint y: 236, distance: 217.6
click at [500, 236] on p "[STREET_ADDRESS][PERSON_NAME][PERSON_NAME]" at bounding box center [705, 232] width 411 height 18
checkbox input "true"
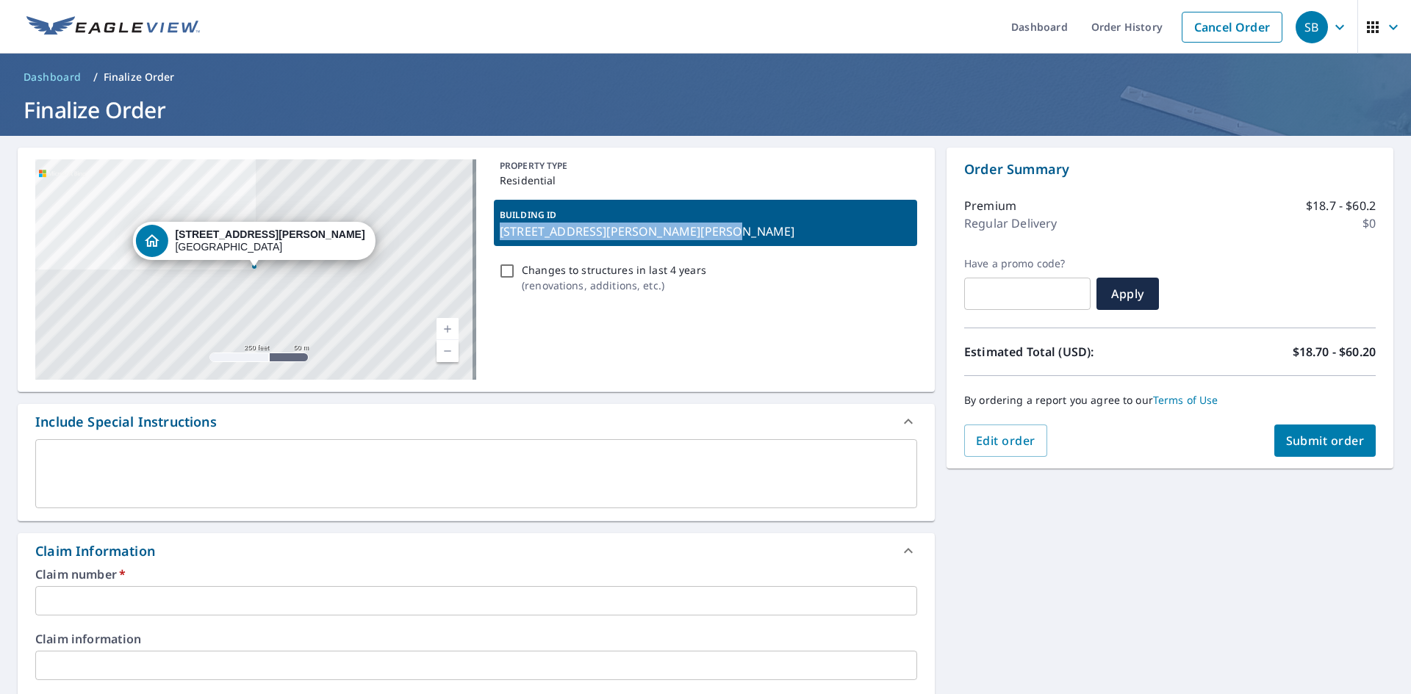
copy p "[STREET_ADDRESS][PERSON_NAME][PERSON_NAME]"
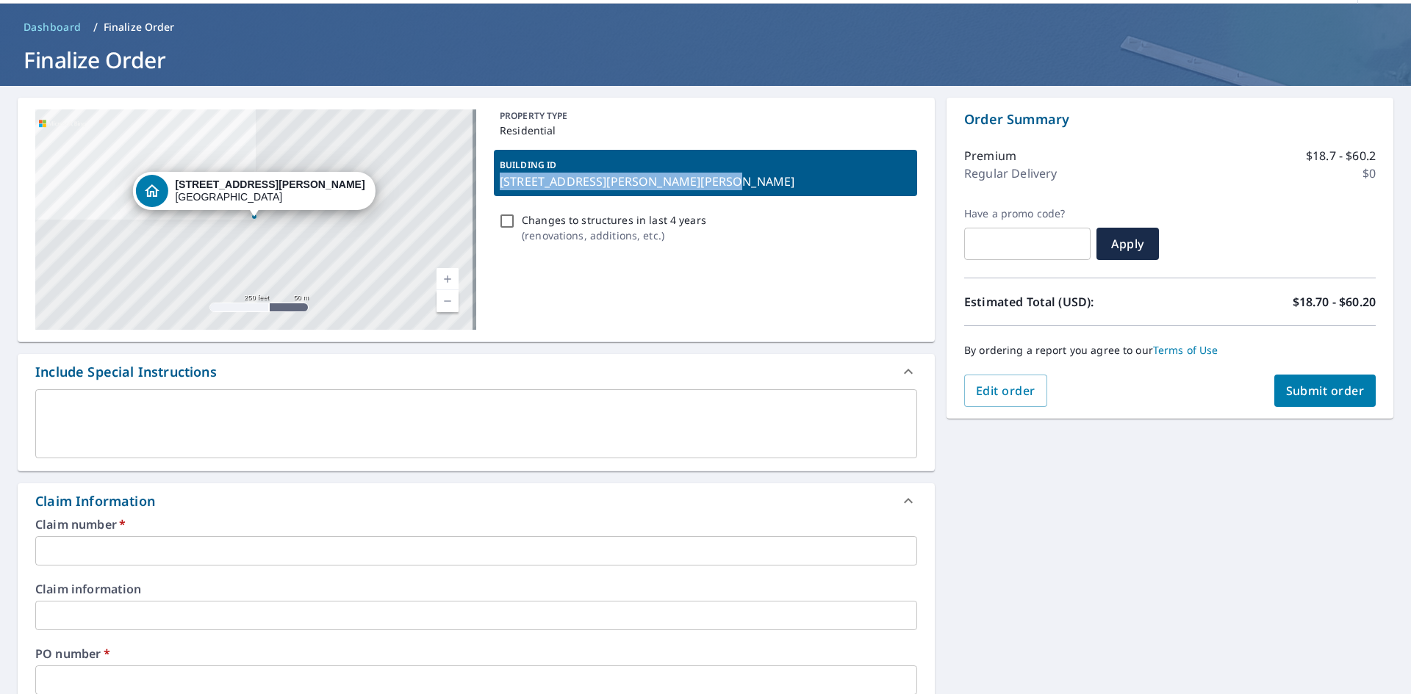
scroll to position [73, 0]
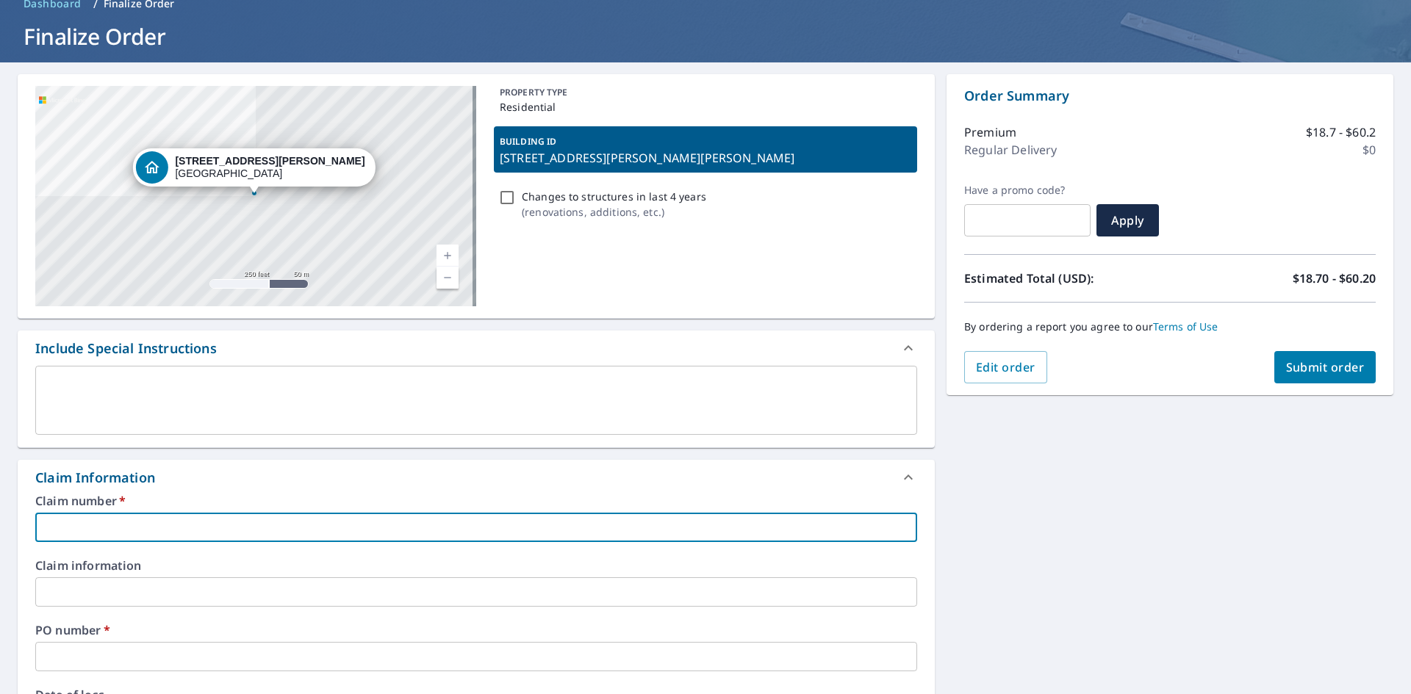
paste input "[STREET_ADDRESS][PERSON_NAME][PERSON_NAME]"
type input "[STREET_ADDRESS][PERSON_NAME][PERSON_NAME]"
checkbox input "true"
click at [46, 528] on input "[STREET_ADDRESS][PERSON_NAME][PERSON_NAME]" at bounding box center [476, 527] width 882 height 29
type input "[STREET_ADDRESS][PERSON_NAME][PERSON_NAME]"
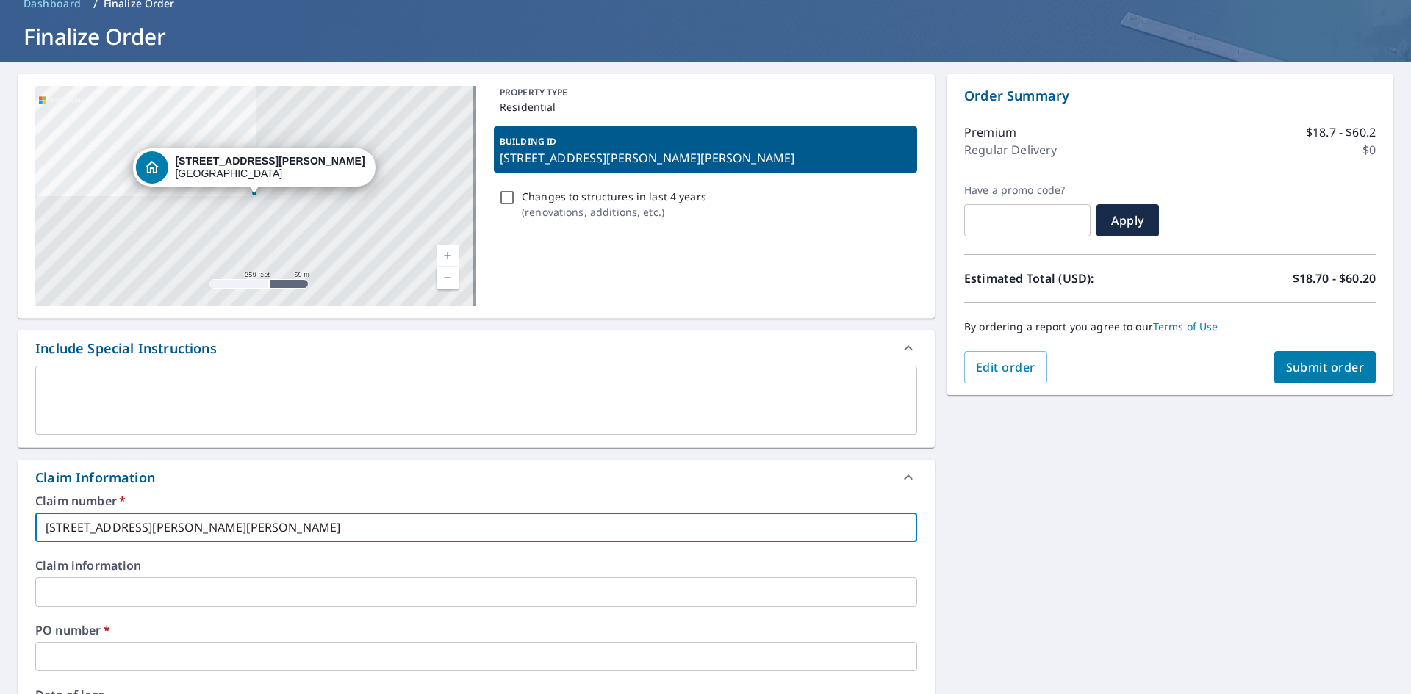
checkbox input "true"
type input "[STREET_ADDRESS][PERSON_NAME][PERSON_NAME]"
checkbox input "true"
type input "LIK214 [STREET_ADDRESS][PERSON_NAME][PERSON_NAME]"
checkbox input "true"
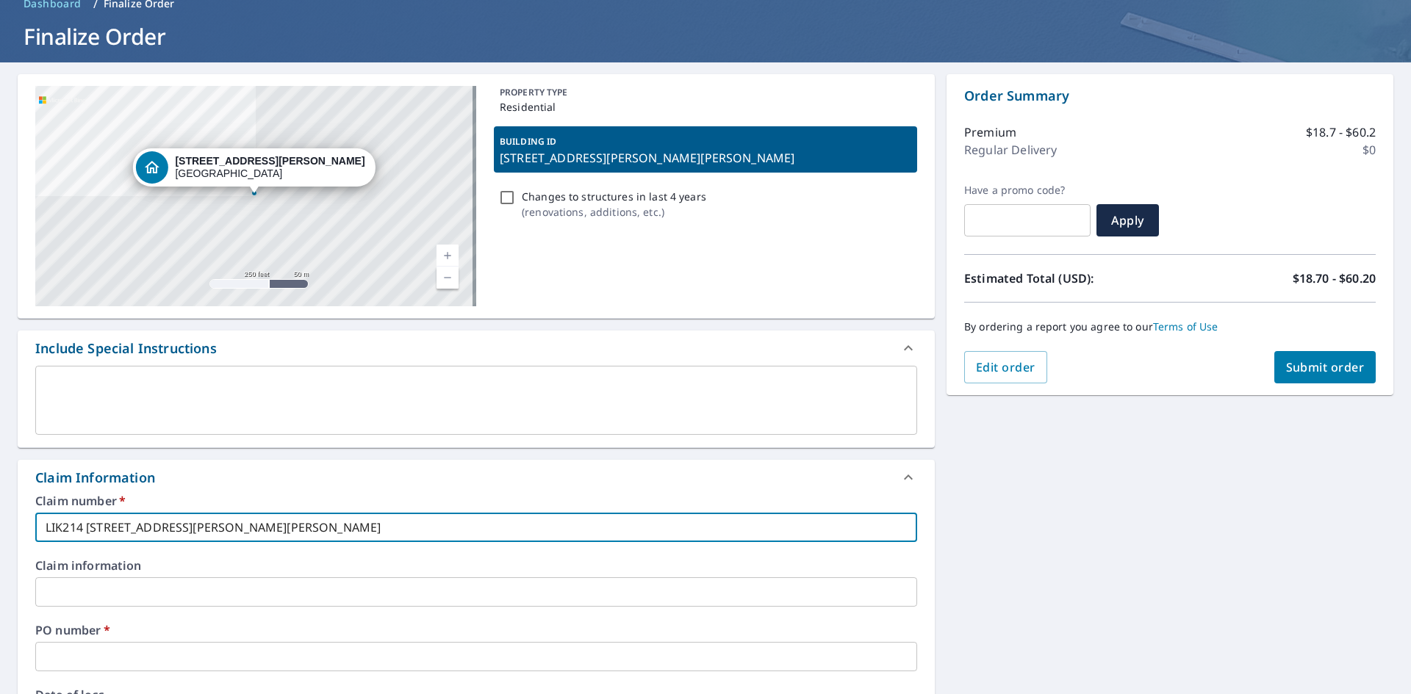
type input "[STREET_ADDRESS][PERSON_NAME][PERSON_NAME]"
checkbox input "true"
type input "LIKE [STREET_ADDRESS][PERSON_NAME][PERSON_NAME]"
checkbox input "true"
type input "LIKE F214 [STREET_ADDRESS][PERSON_NAME][PERSON_NAME]"
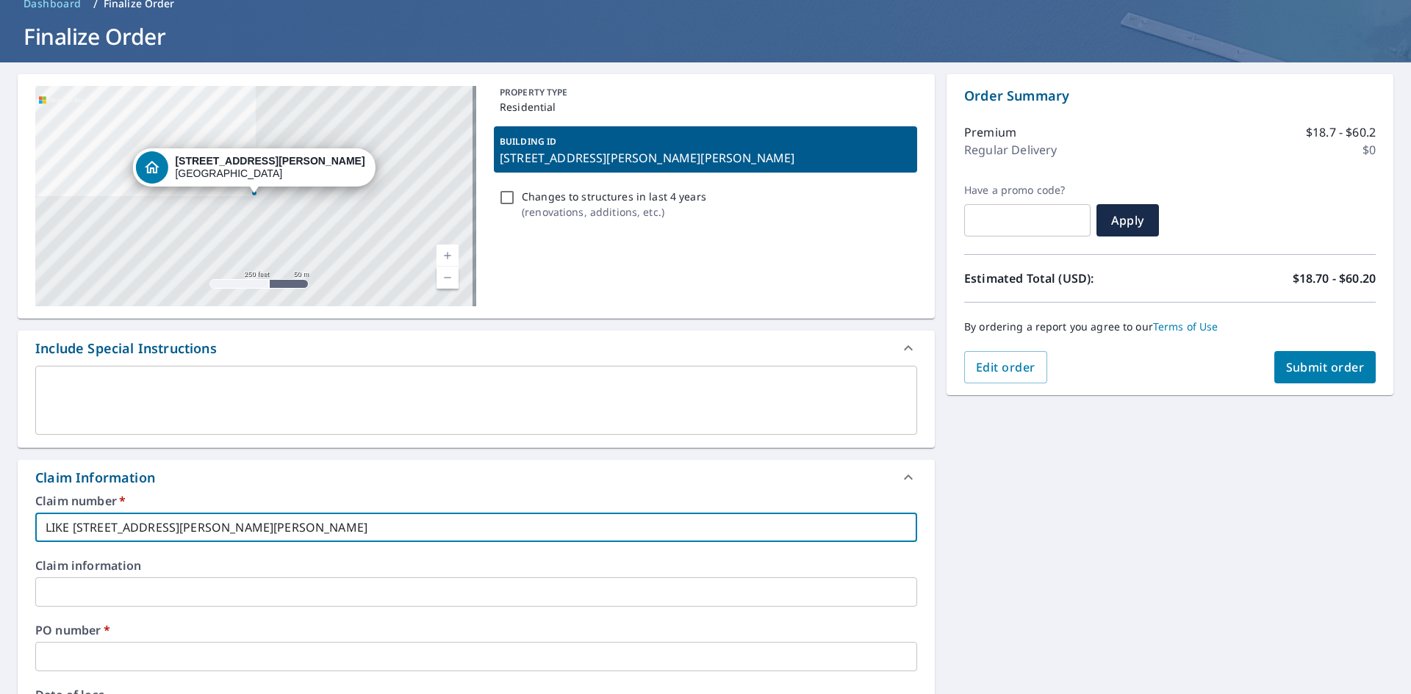
checkbox input "true"
type input "LIKE [STREET_ADDRESS][PERSON_NAME][PERSON_NAME]"
checkbox input "true"
type input "LIKE [STREET_ADDRESS][PERSON_NAME][PERSON_NAME]"
checkbox input "true"
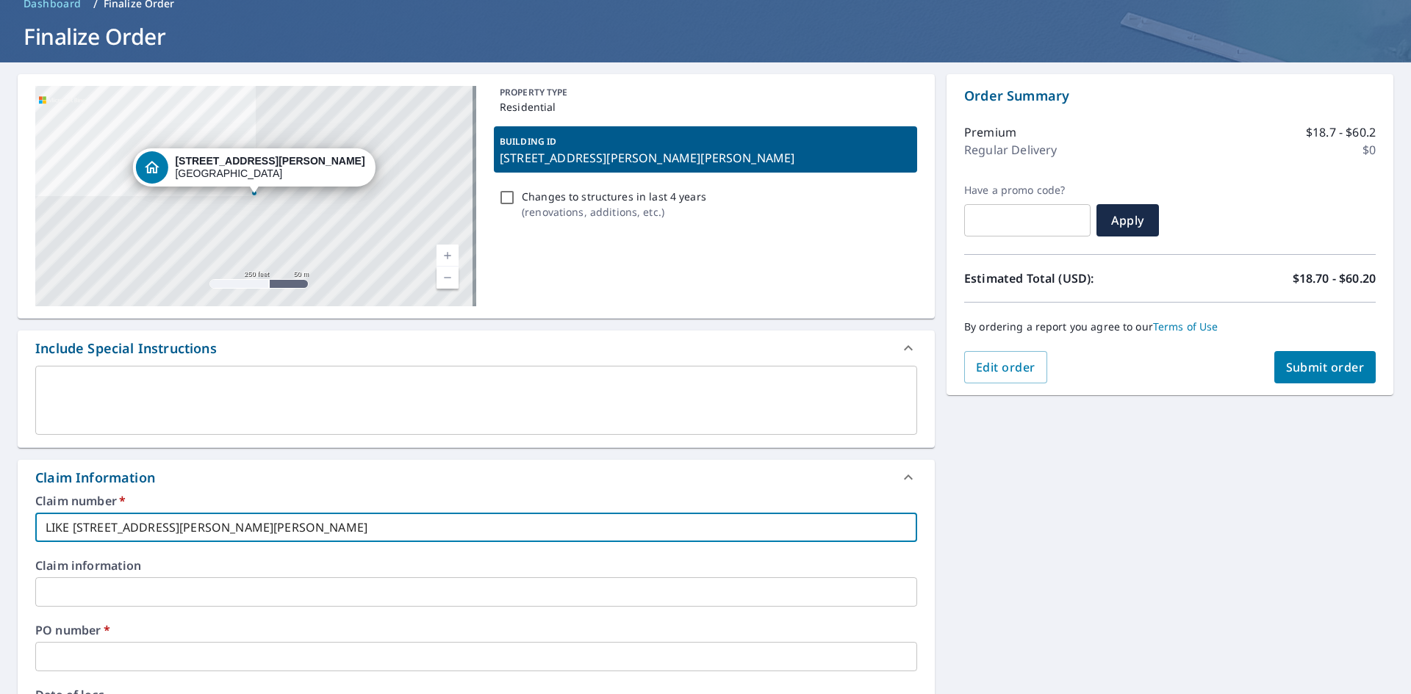
type input "LIKE [STREET_ADDRESS][PERSON_NAME][PERSON_NAME]"
checkbox input "true"
type input "LIKE [STREET_ADDRESS][PERSON_NAME][PERSON_NAME]"
checkbox input "true"
type input "LIKE [STREET_ADDRESS][PERSON_NAME][PERSON_NAME]"
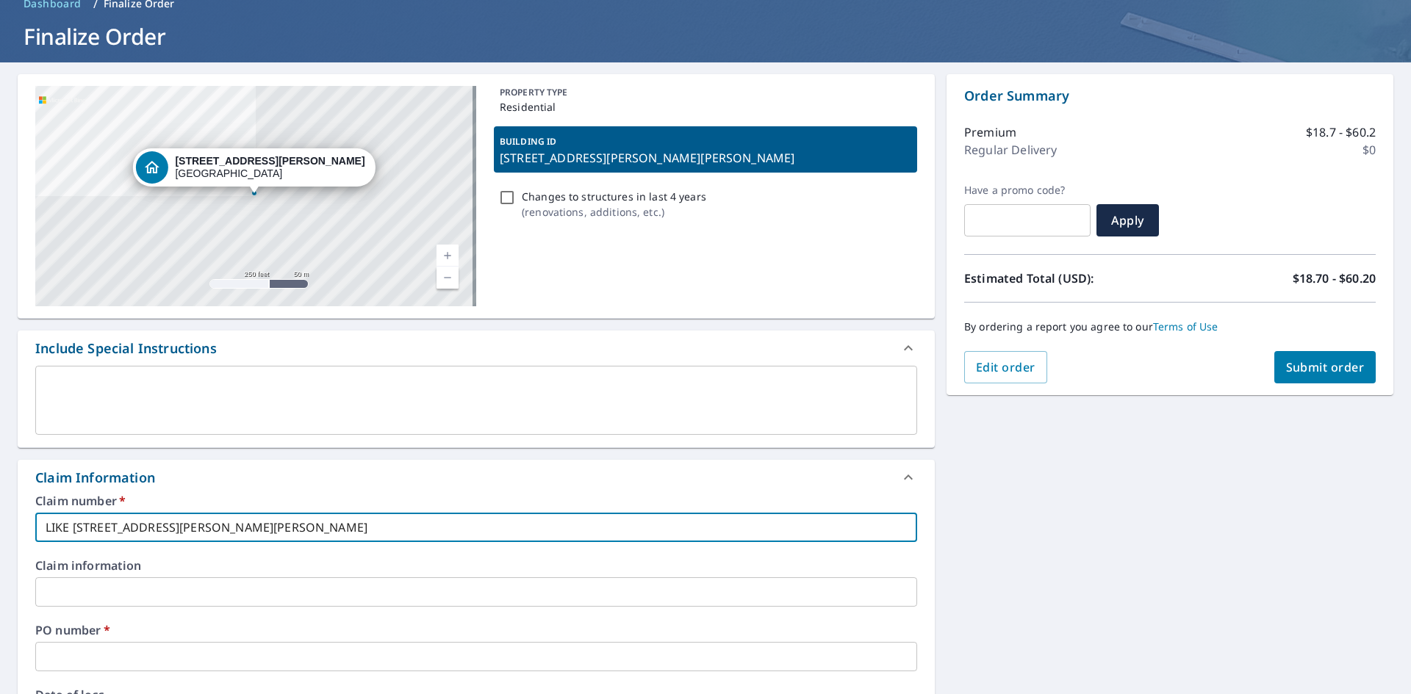
checkbox input "true"
type input "LIKE FATHER [STREET_ADDRESS][PERSON_NAME][PERSON_NAME]"
checkbox input "true"
click at [405, 525] on input "LIKE FATHER [STREET_ADDRESS][PERSON_NAME][PERSON_NAME]" at bounding box center [476, 527] width 882 height 29
drag, startPoint x: 405, startPoint y: 525, endPoint x: 52, endPoint y: 506, distance: 353.2
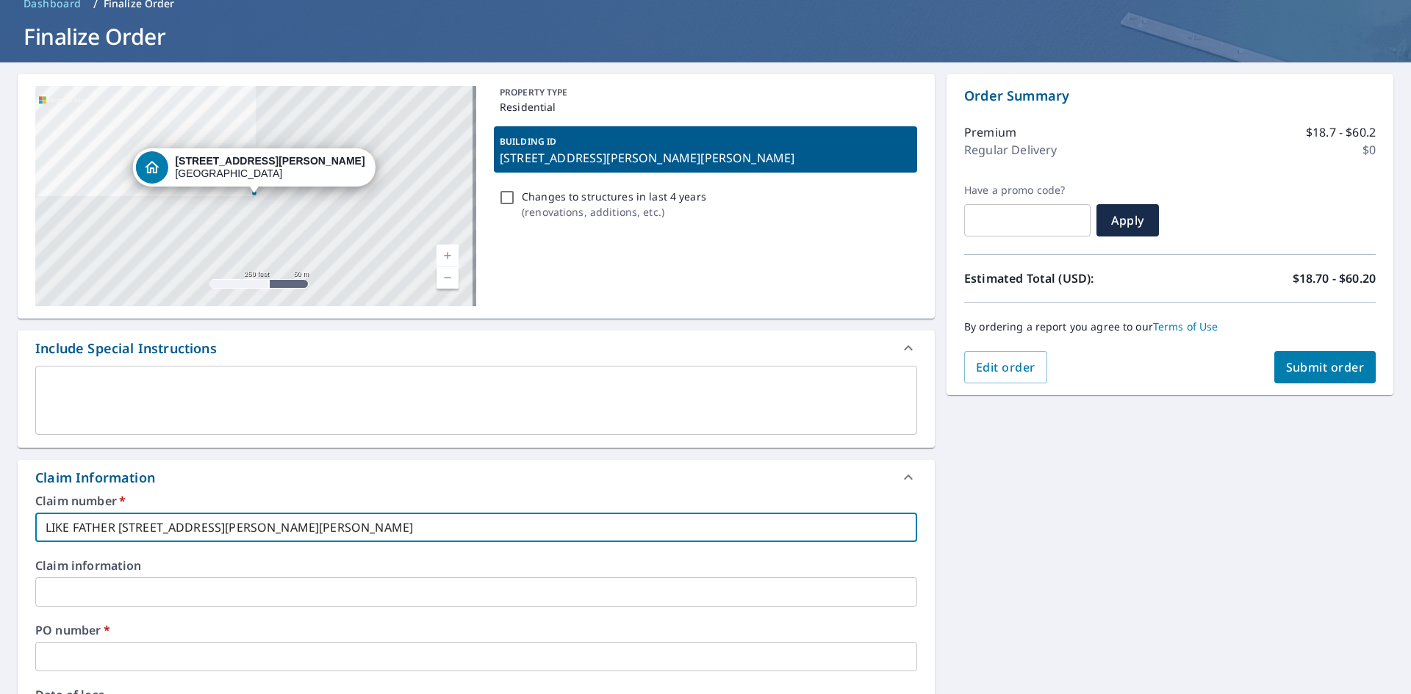
click at [0, 506] on html "SB SB Dashboard Order History Cancel Order SB Dashboard / Finalize Order Finali…" at bounding box center [705, 347] width 1411 height 694
type input "LIKE FATHER [STREET_ADDRESS][PERSON_NAME][PERSON_NAME]"
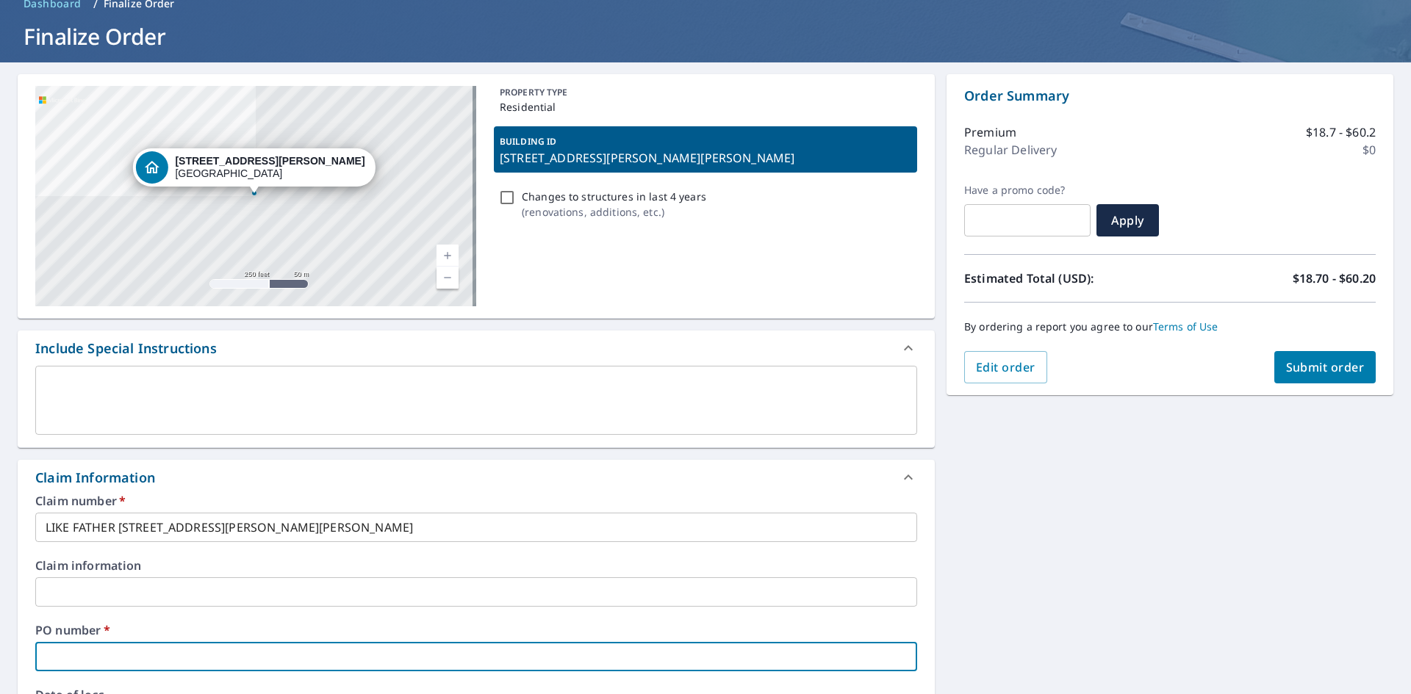
paste input "LIKE FATHER [STREET_ADDRESS][PERSON_NAME][PERSON_NAME]"
type input "LIKE FATHER [STREET_ADDRESS][PERSON_NAME][PERSON_NAME]"
checkbox input "true"
type input "LIKE FATHER [STREET_ADDRESS][PERSON_NAME][PERSON_NAME]"
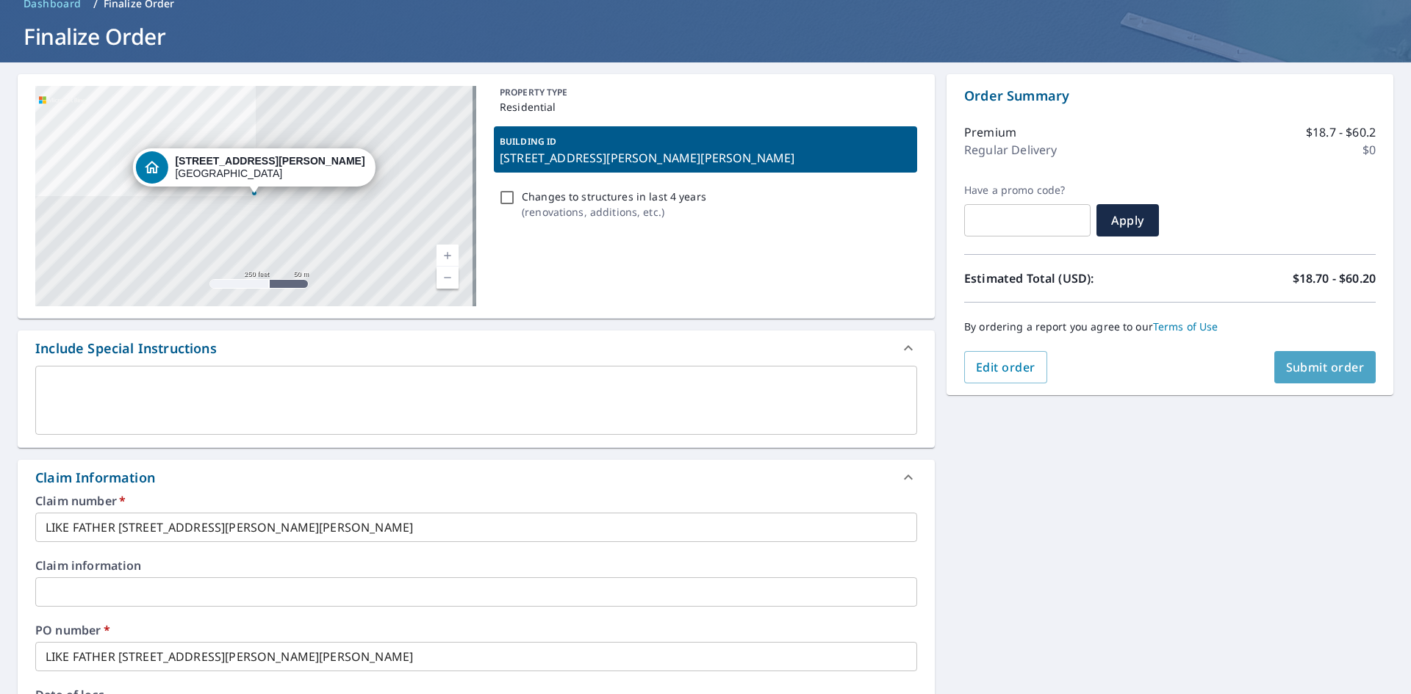
click at [1317, 371] on span "Submit order" at bounding box center [1325, 367] width 79 height 16
checkbox input "true"
